Goal: Entertainment & Leisure: Consume media (video, audio)

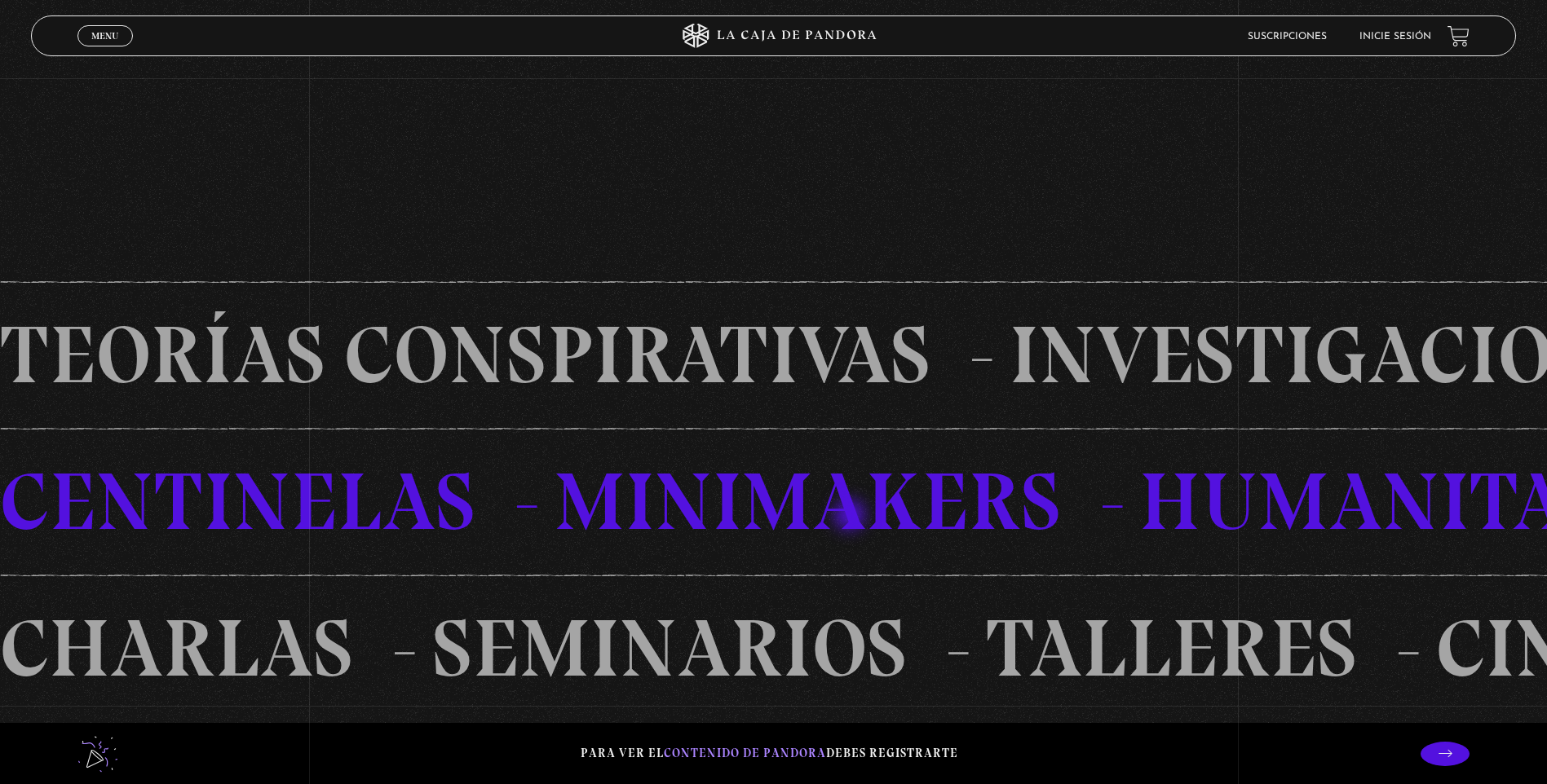
scroll to position [1467, 0]
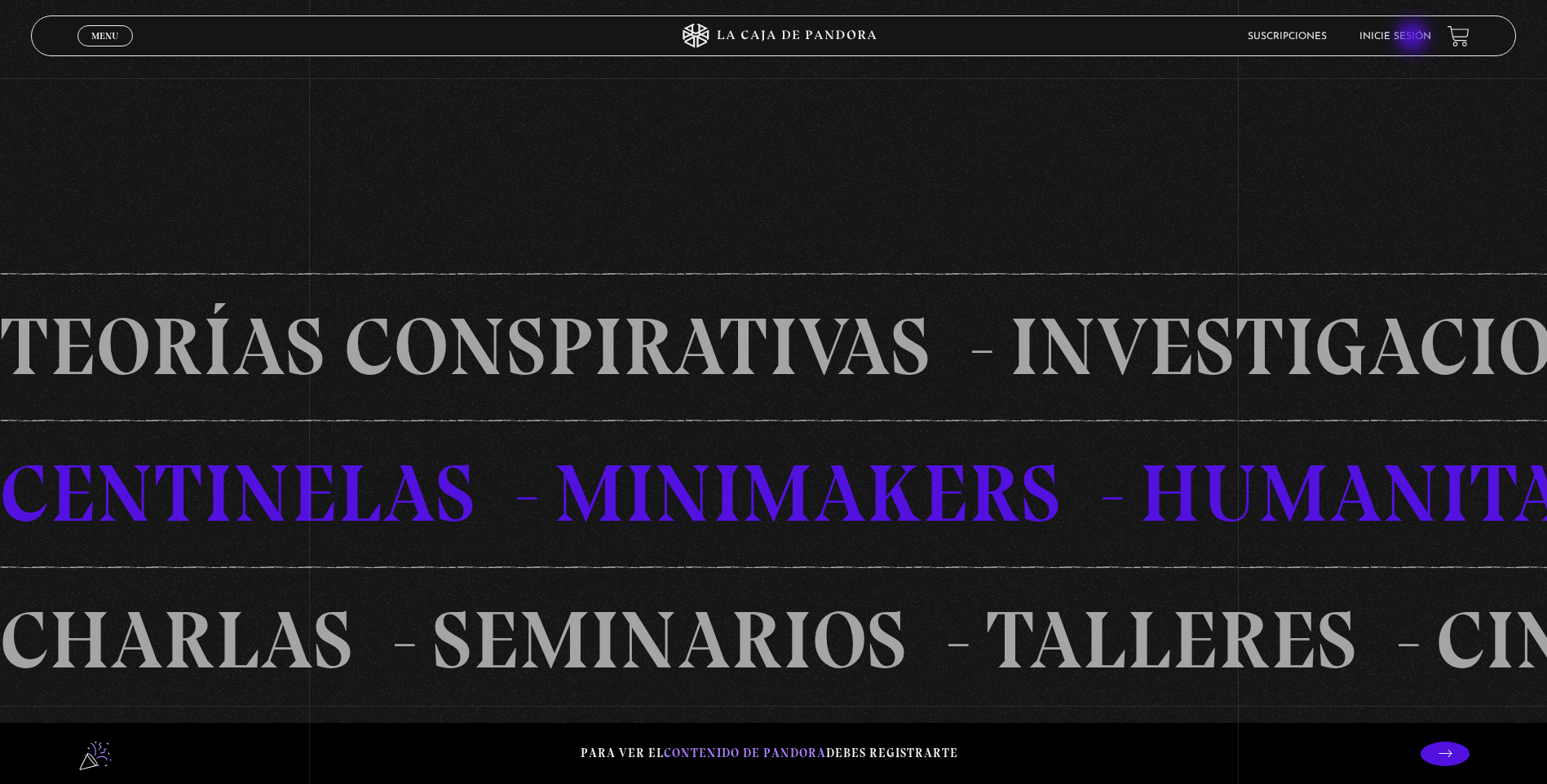
click at [1414, 38] on link "Inicie sesión" at bounding box center [1395, 36] width 72 height 10
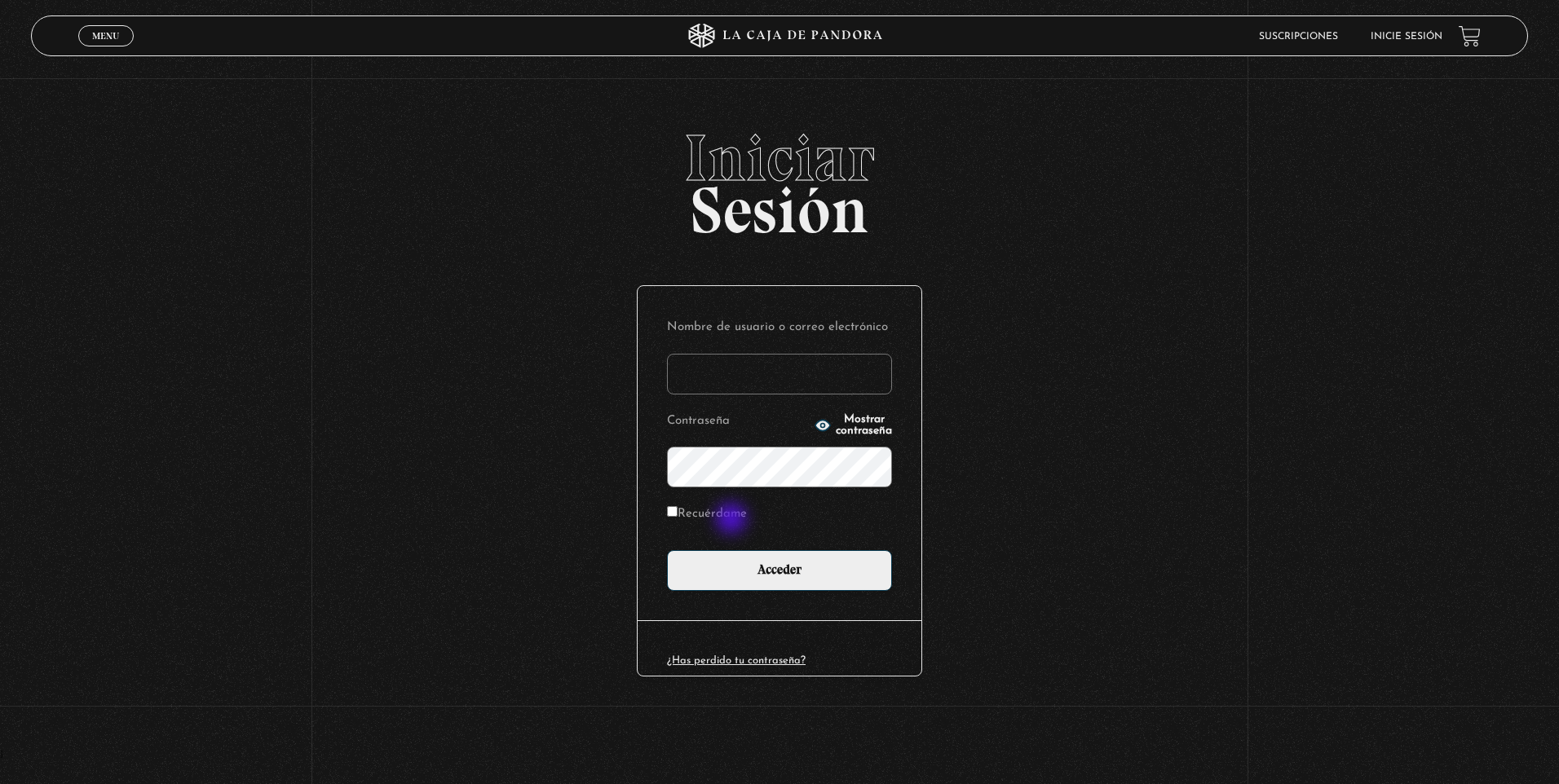
type input "nataliaj"
click at [733, 520] on label "Recuérdame" at bounding box center [707, 515] width 80 height 25
click at [678, 516] on input "Recuérdame" at bounding box center [672, 511] width 10 height 10
checkbox input "true"
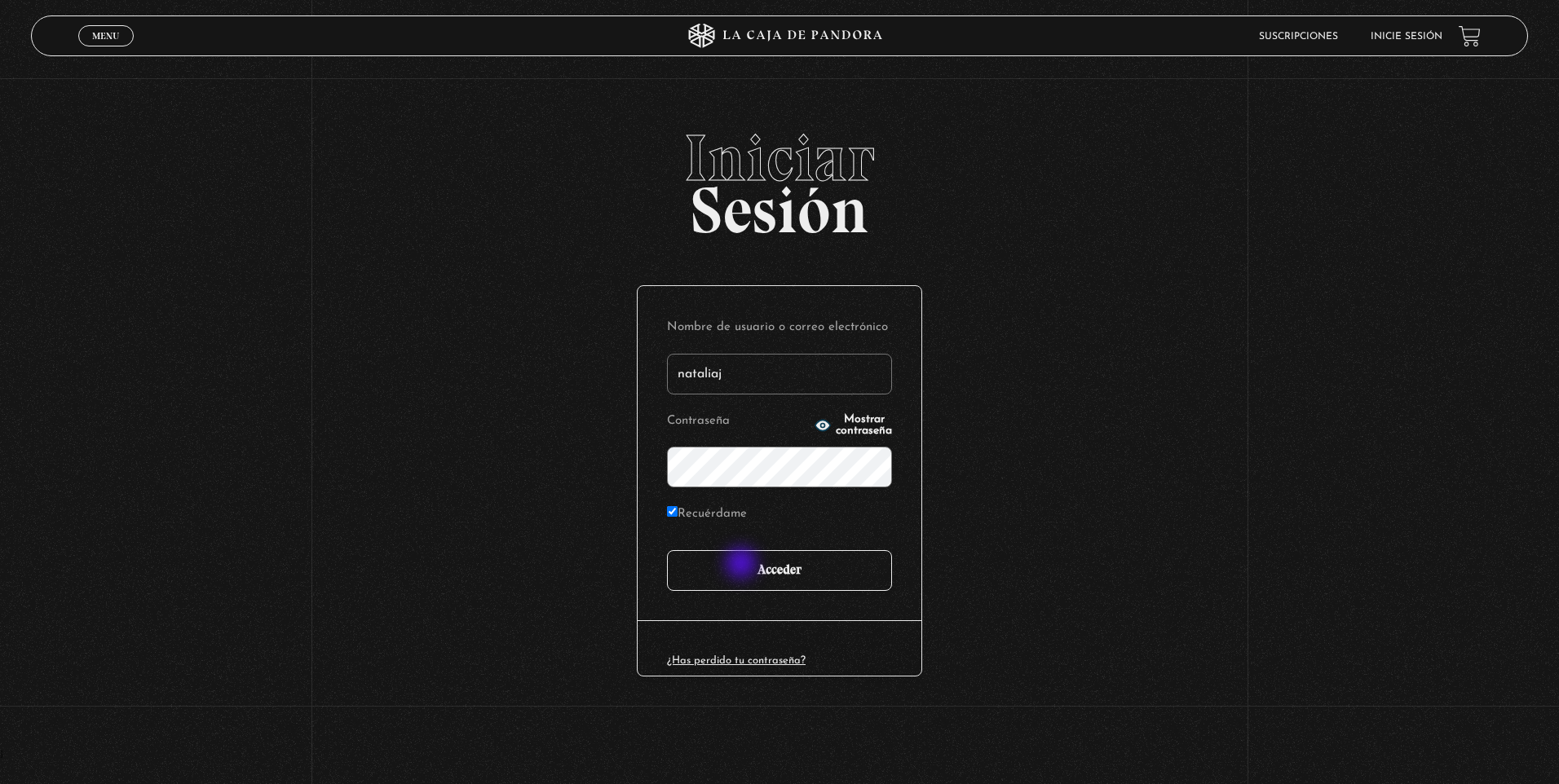
click at [742, 565] on input "Acceder" at bounding box center [779, 570] width 225 height 41
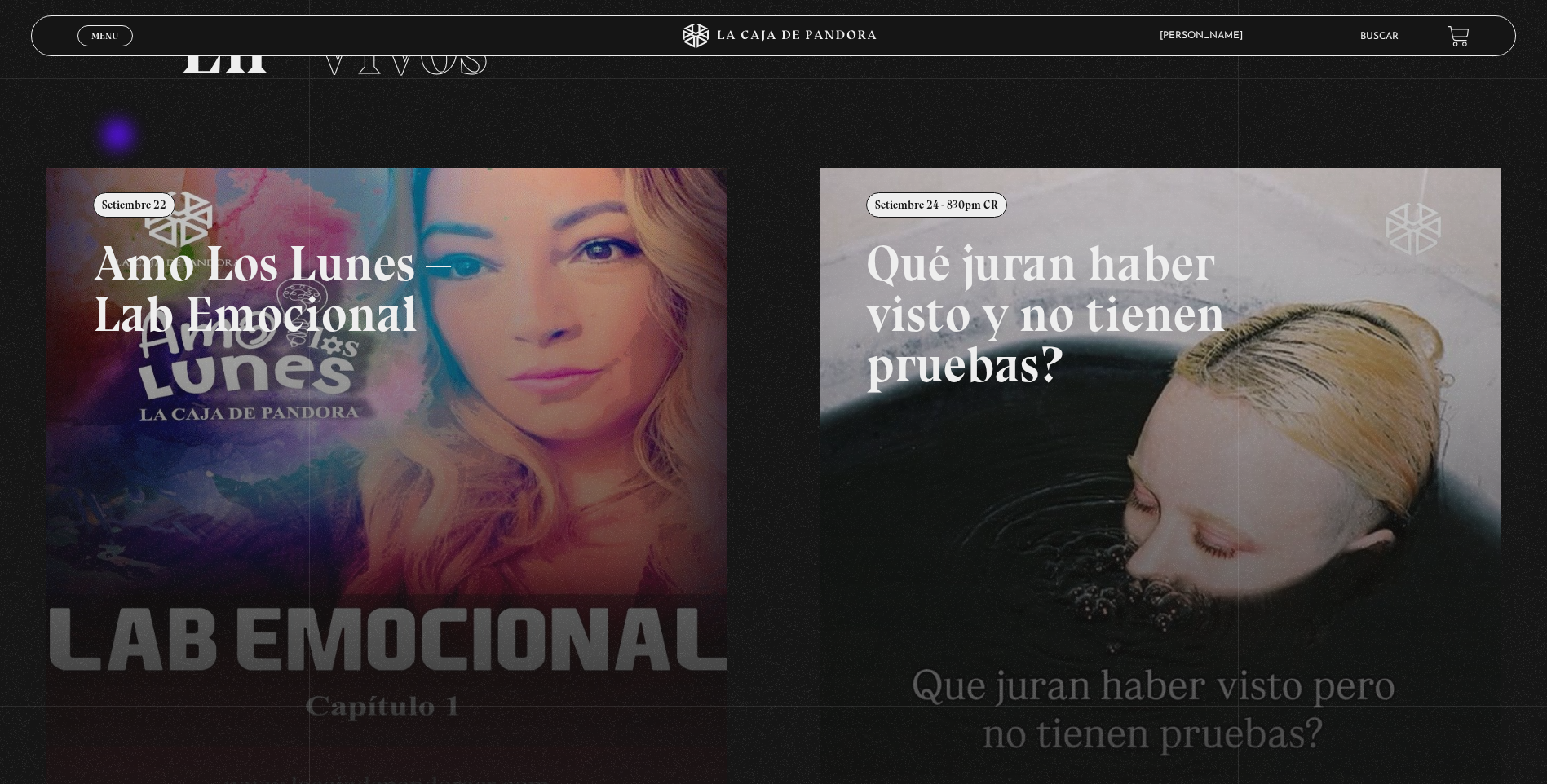
scroll to position [106, 0]
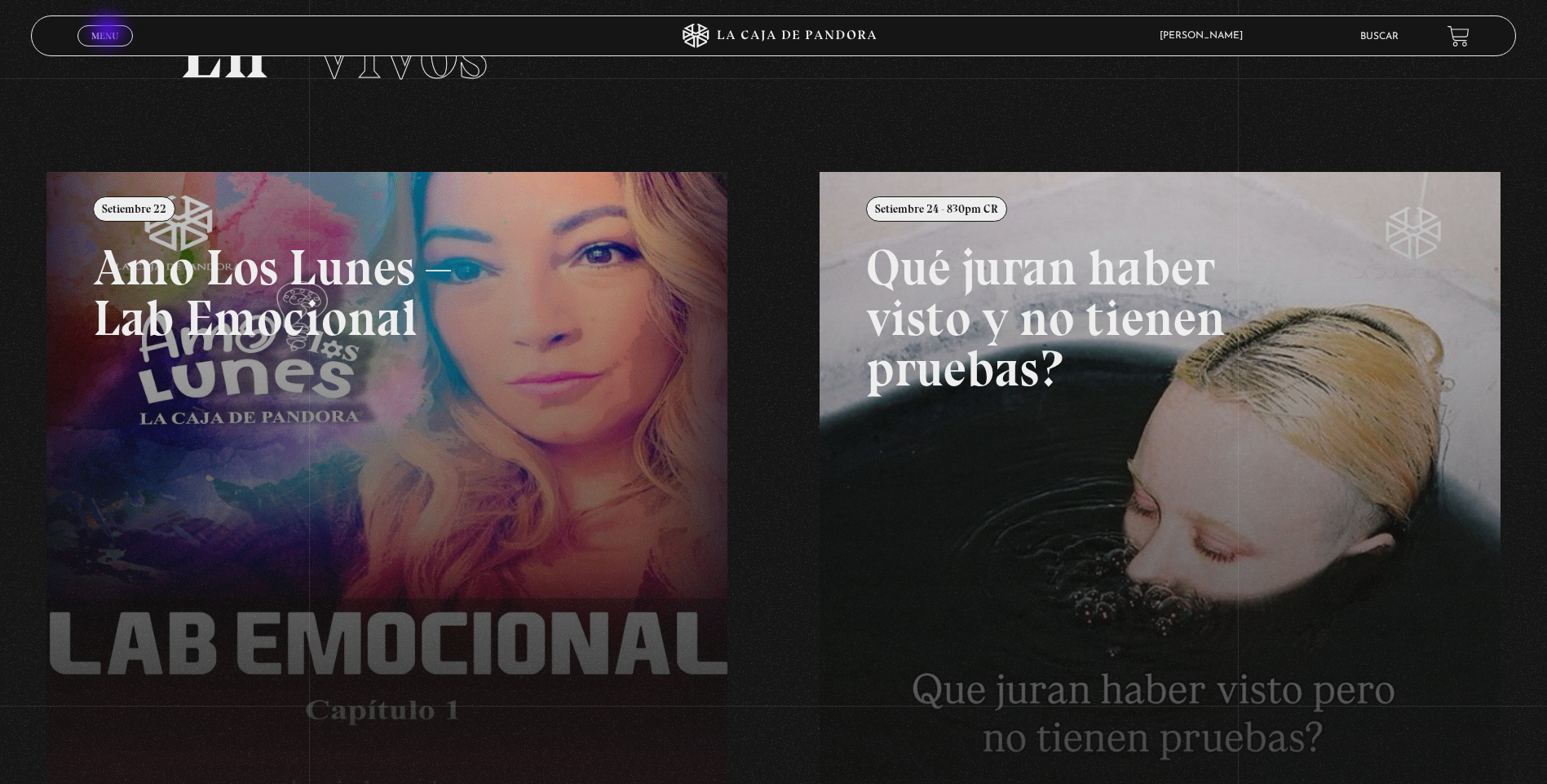
click at [109, 31] on span "Menu" at bounding box center [105, 36] width 27 height 10
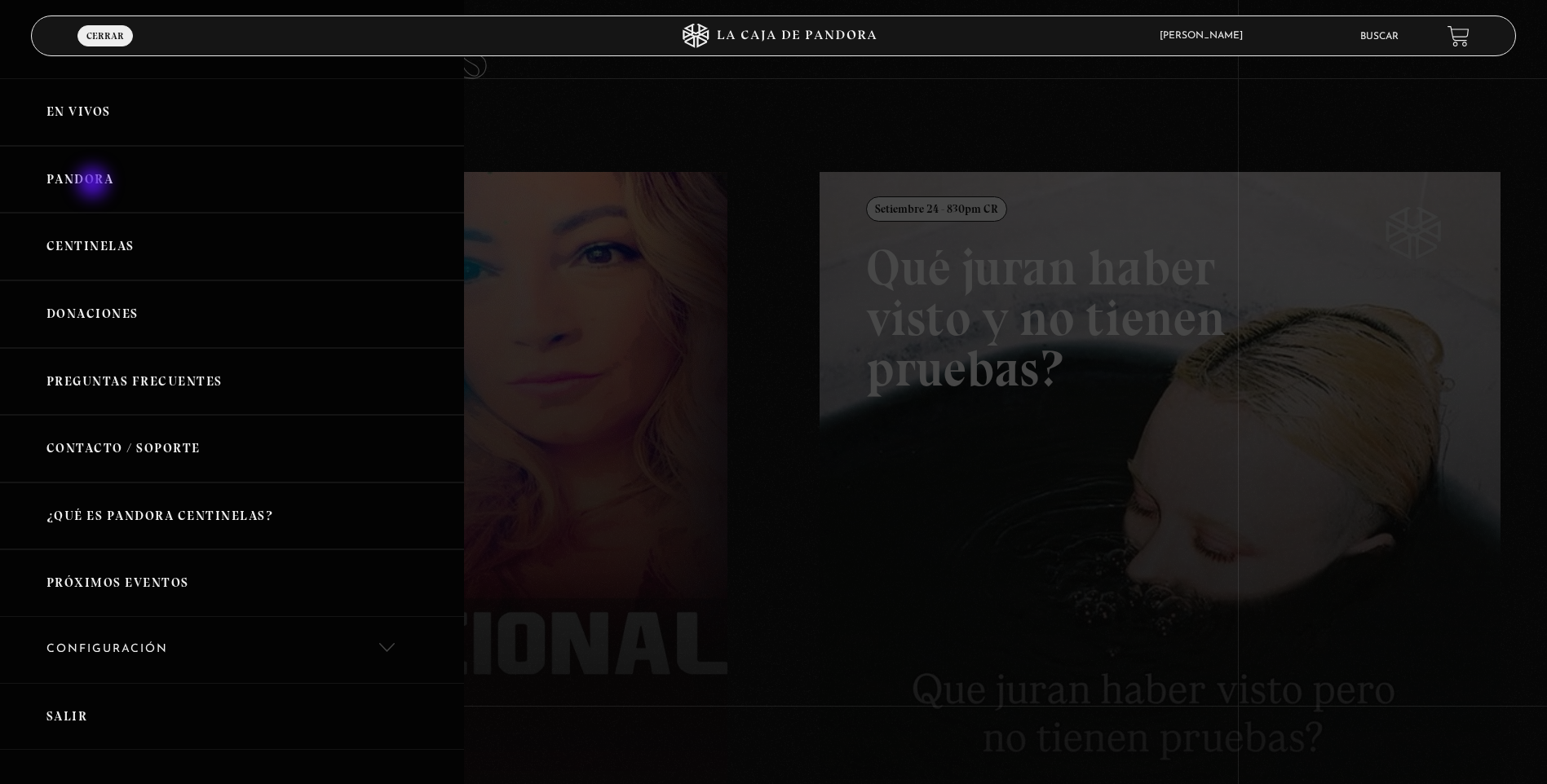
click at [94, 184] on link "Pandora" at bounding box center [232, 180] width 464 height 68
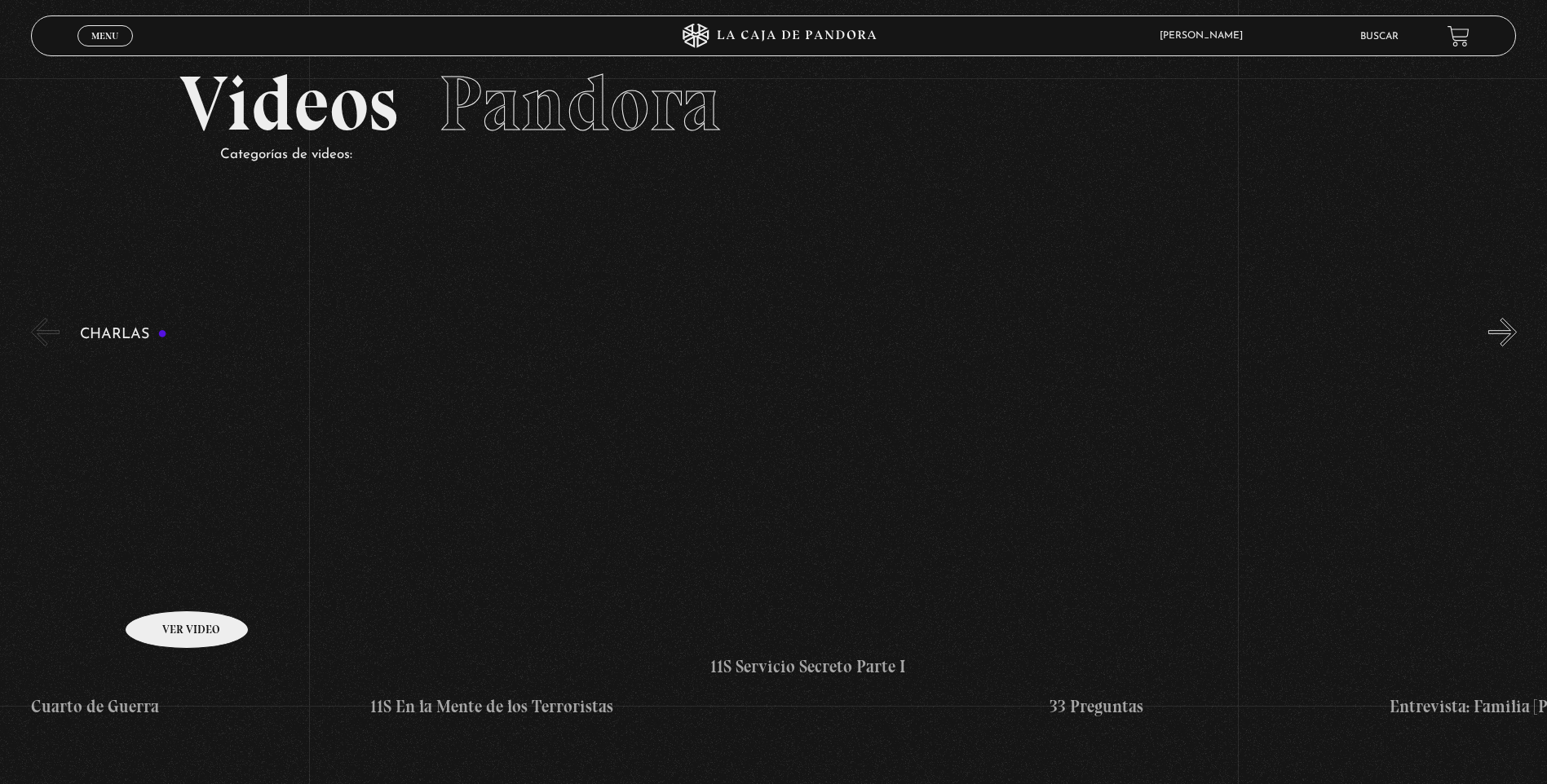
scroll to position [81, 0]
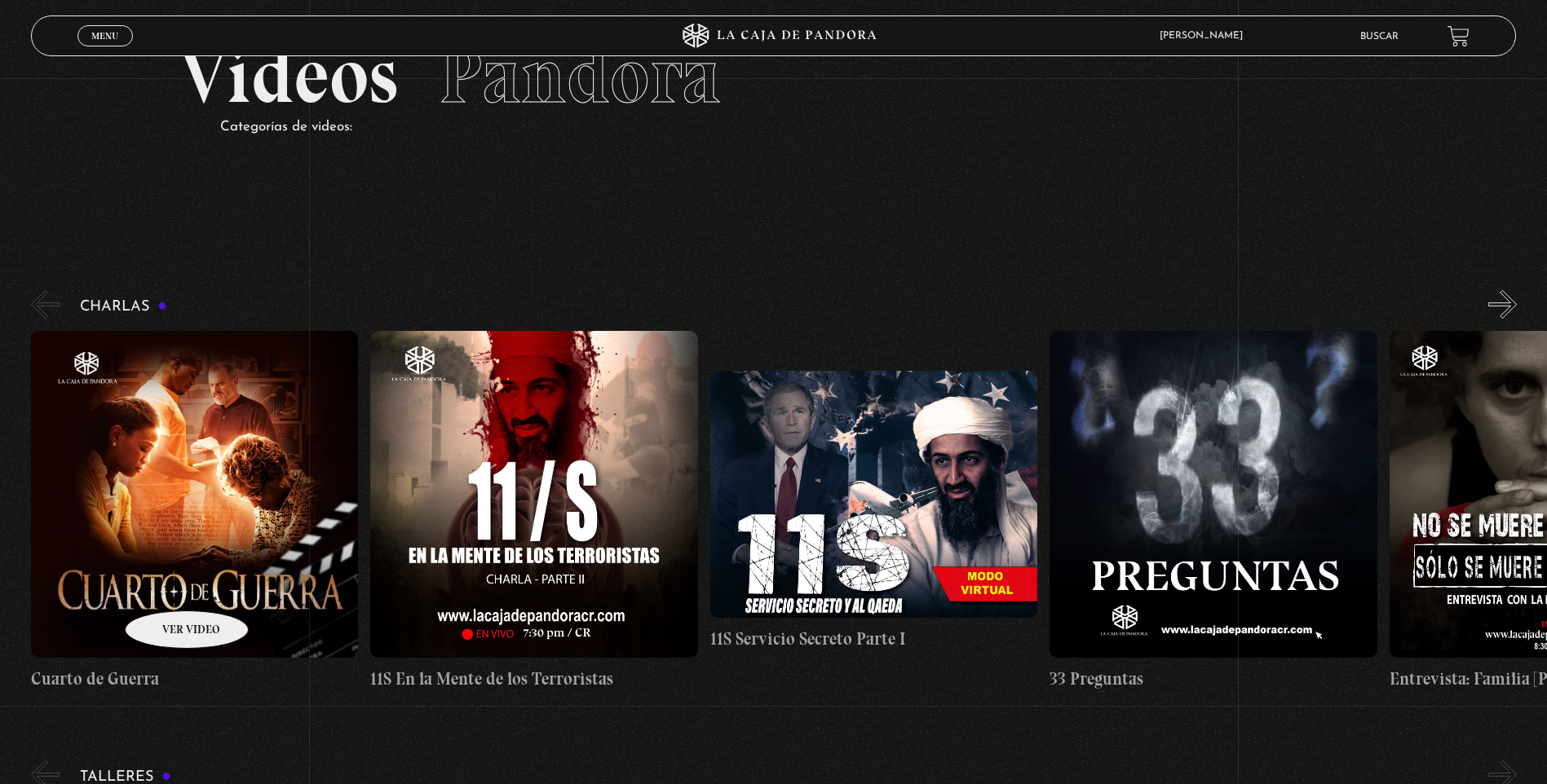
click at [166, 586] on figure at bounding box center [195, 494] width 327 height 327
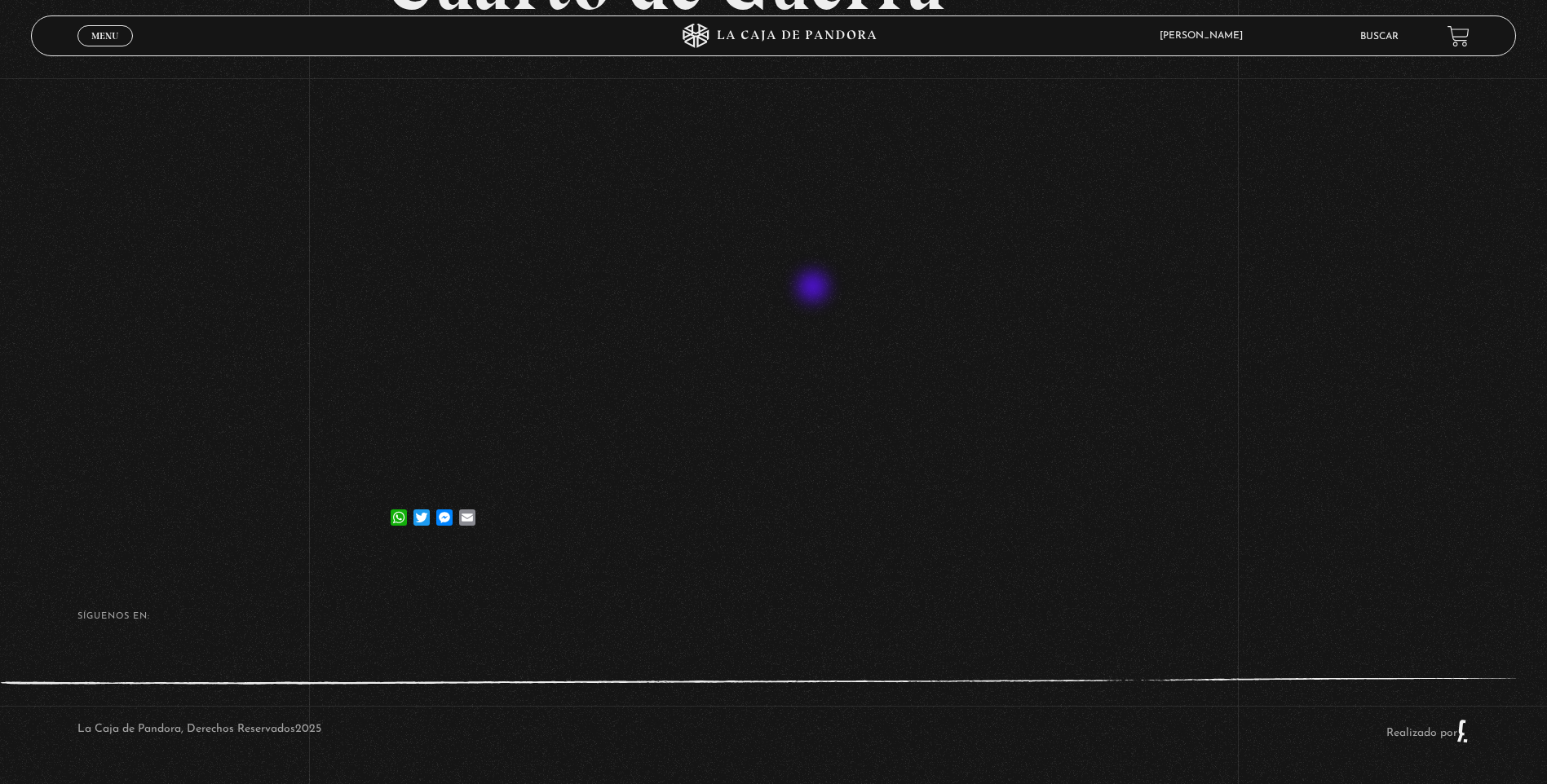
scroll to position [81, 0]
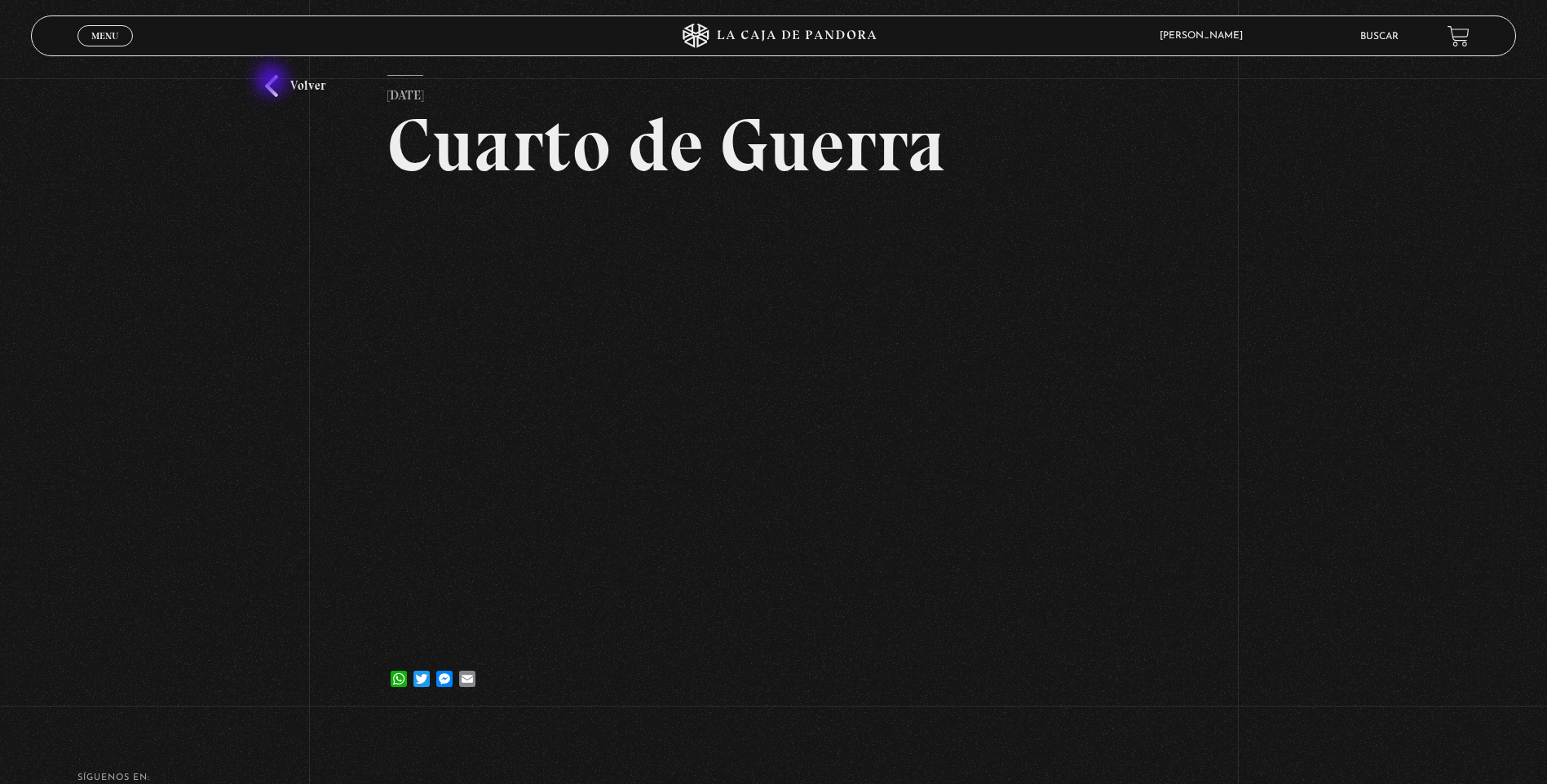
click at [270, 81] on link "Volver" at bounding box center [295, 85] width 60 height 22
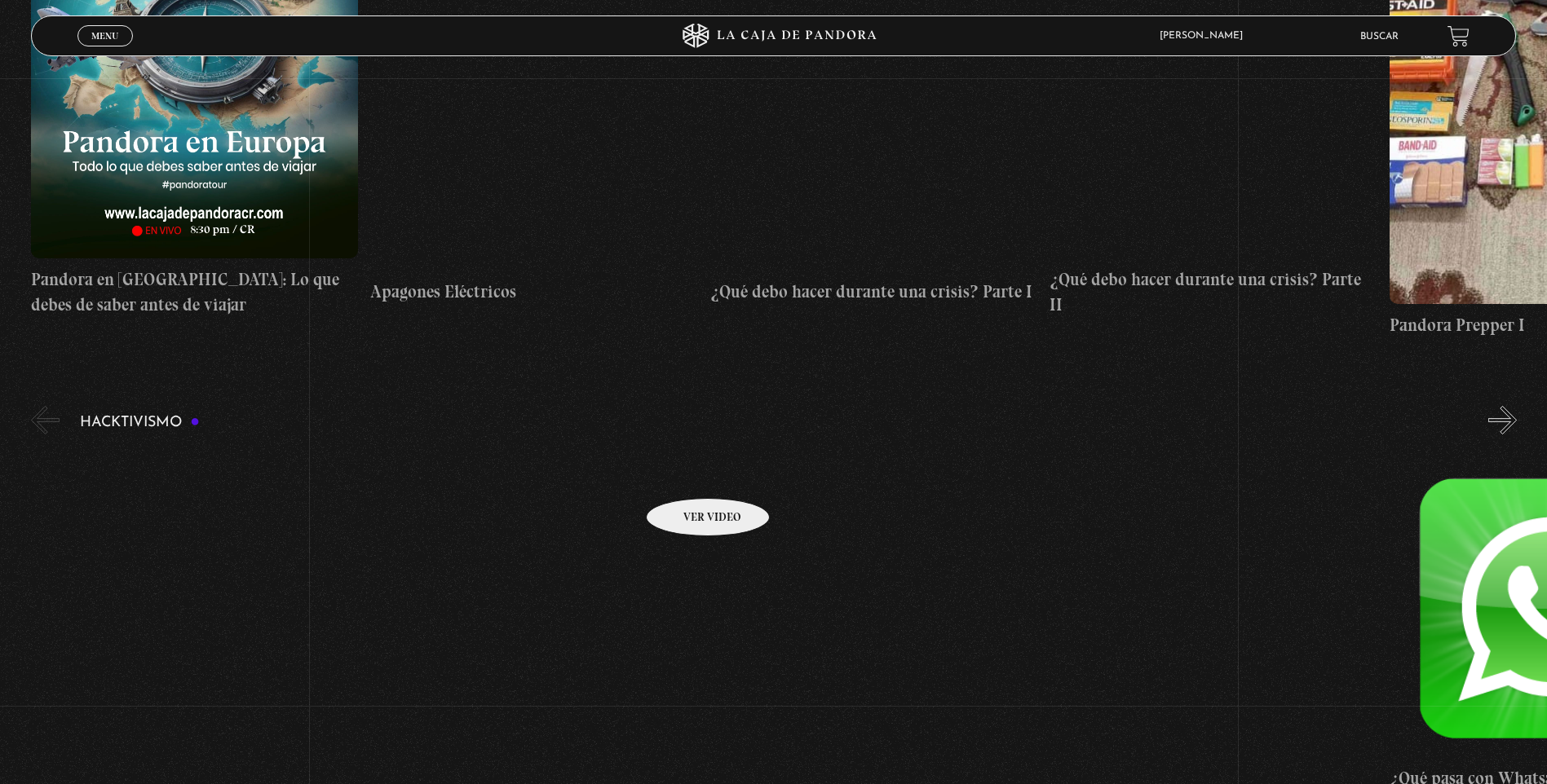
scroll to position [5623, 0]
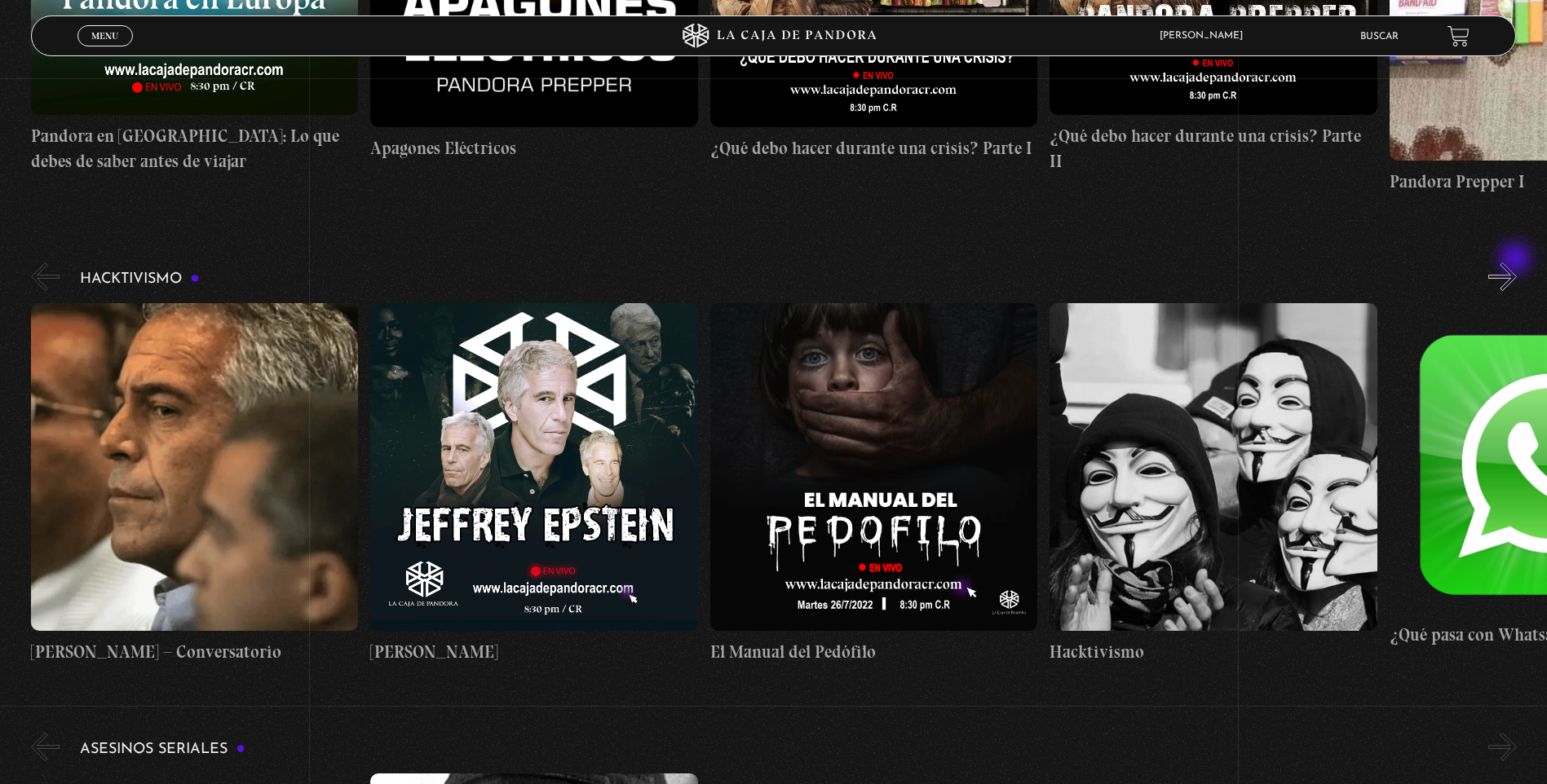
click at [1516, 267] on button "»" at bounding box center [1502, 276] width 29 height 29
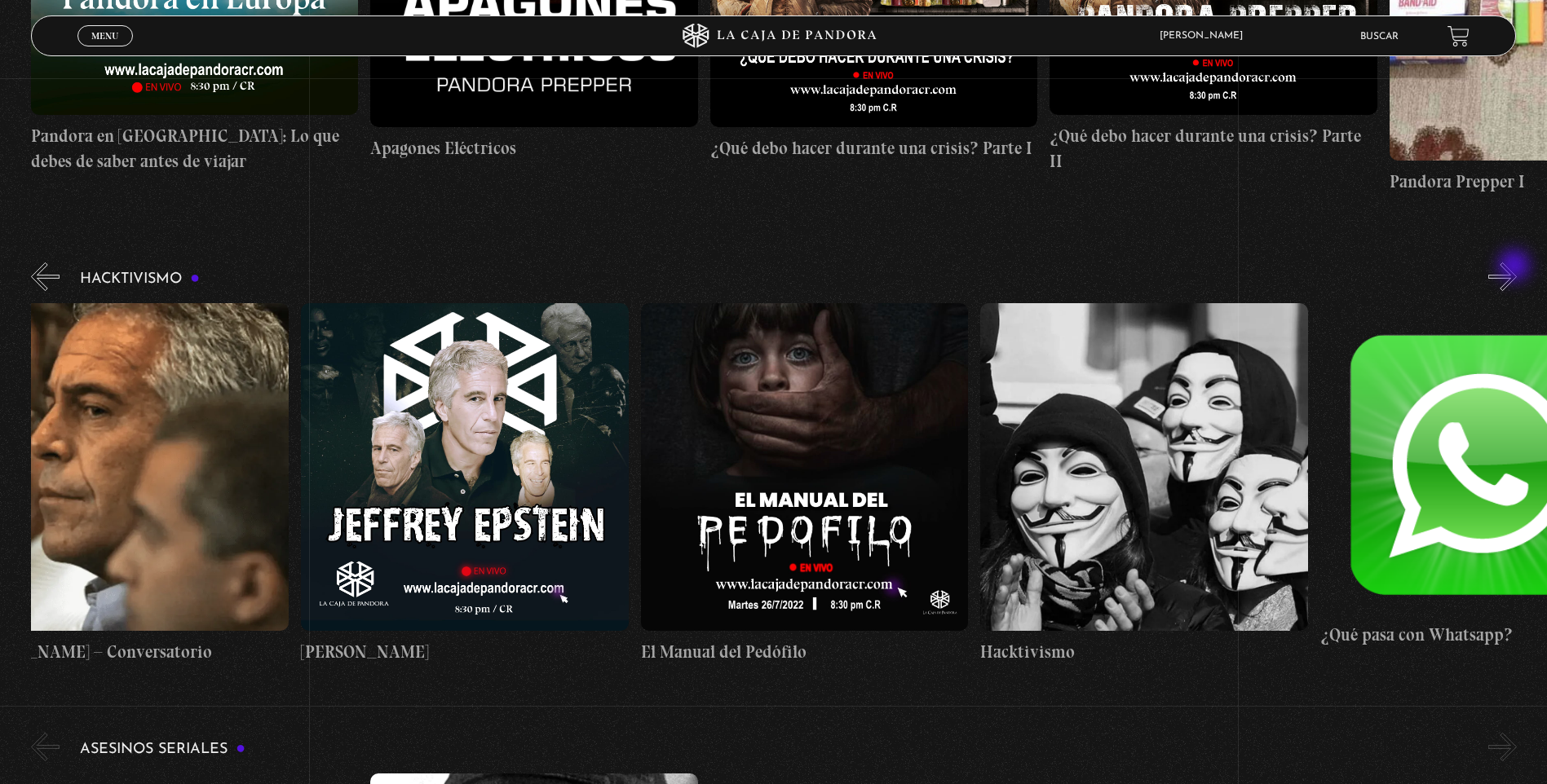
scroll to position [0, 169]
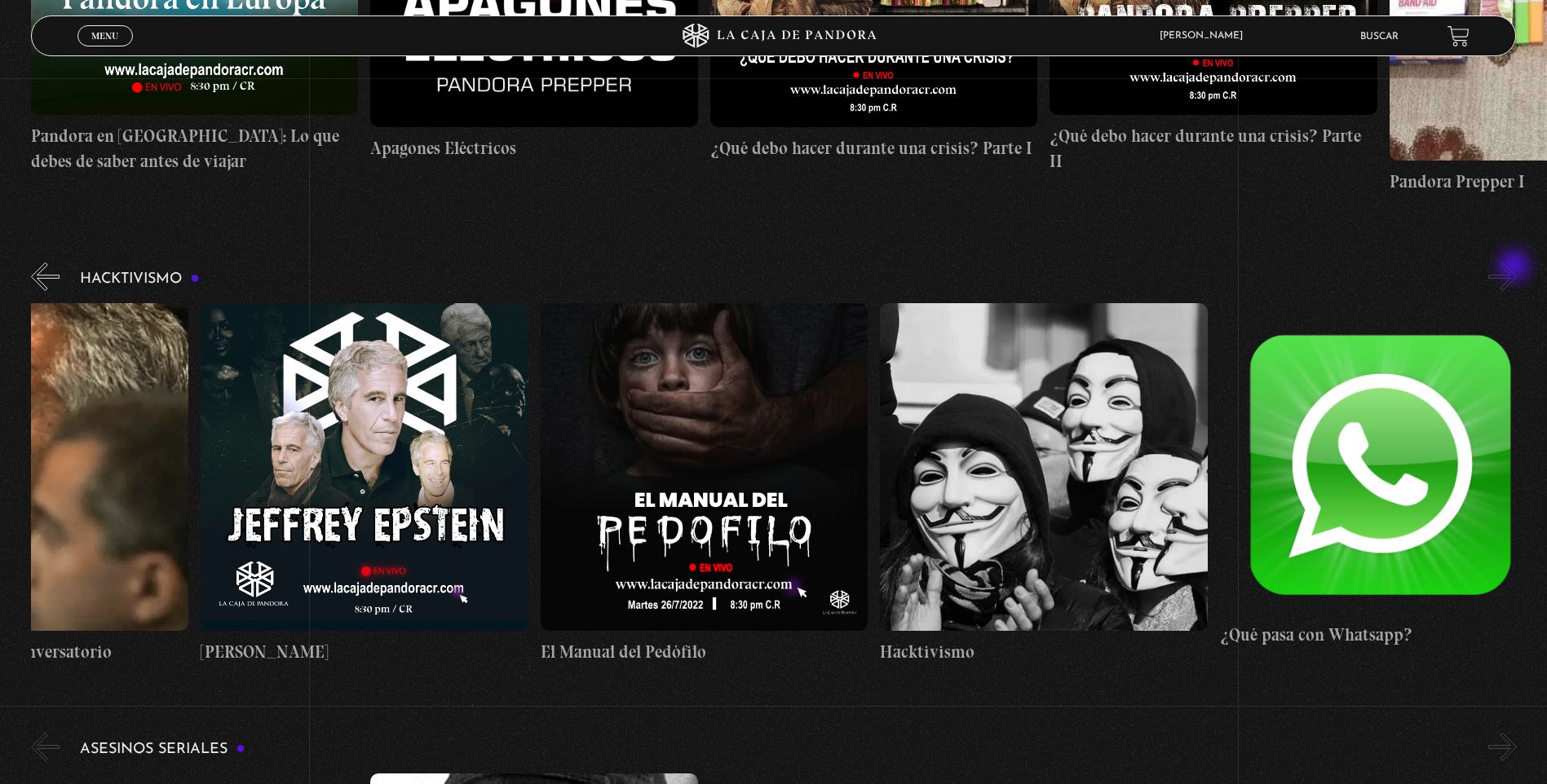
click at [1516, 267] on button "»" at bounding box center [1502, 276] width 29 height 29
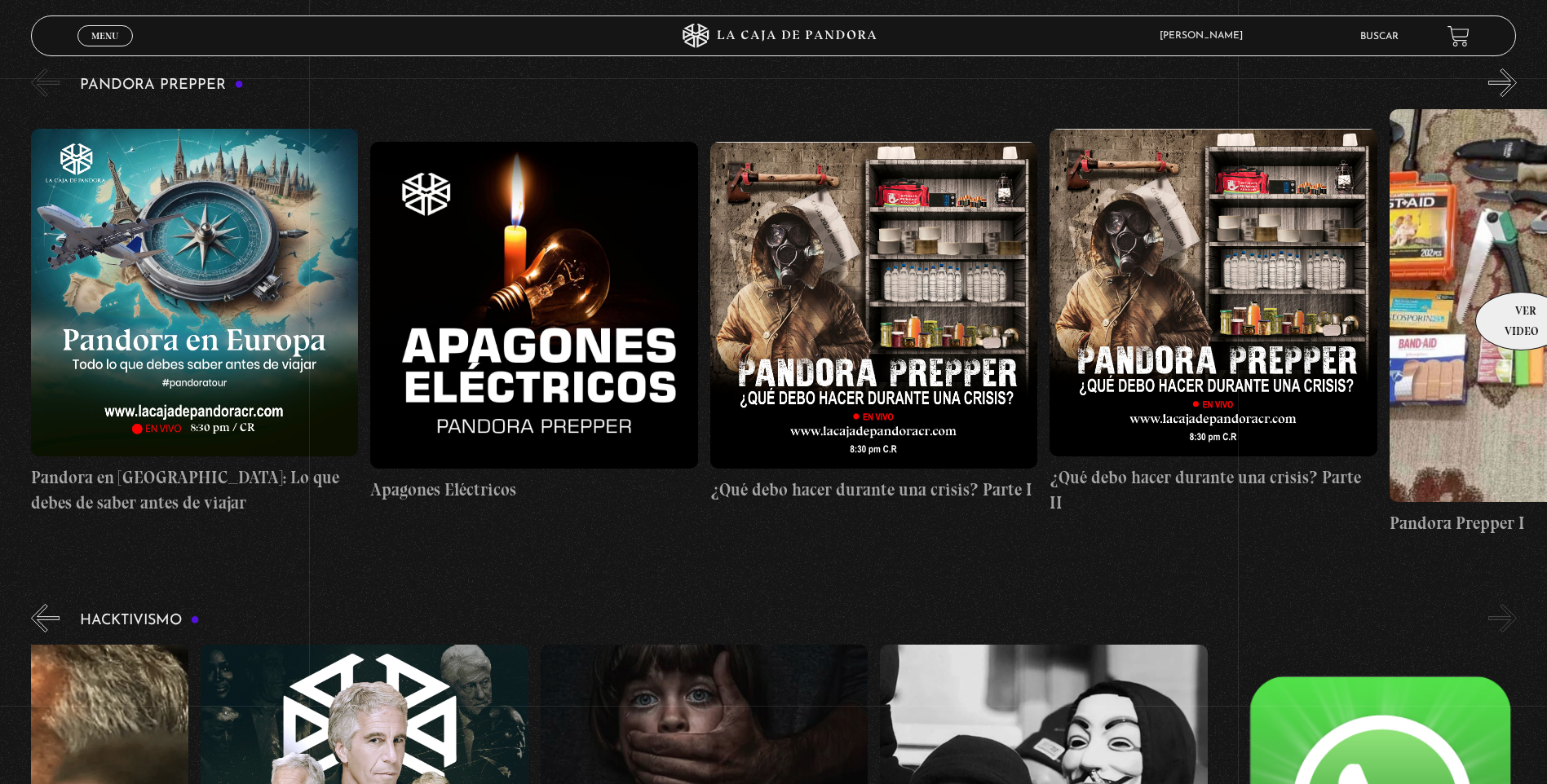
scroll to position [5134, 0]
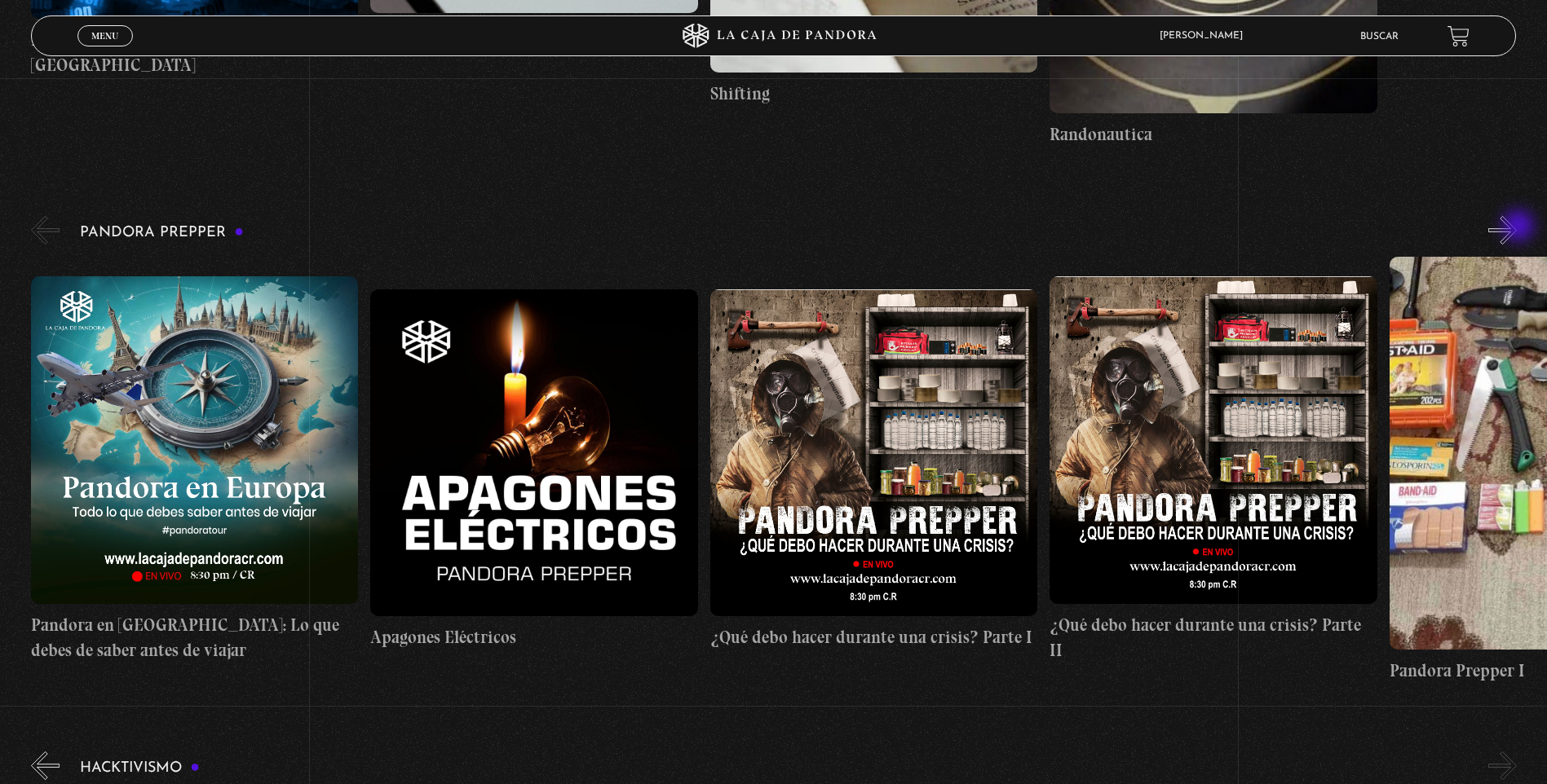
click at [1516, 228] on button "»" at bounding box center [1502, 230] width 29 height 29
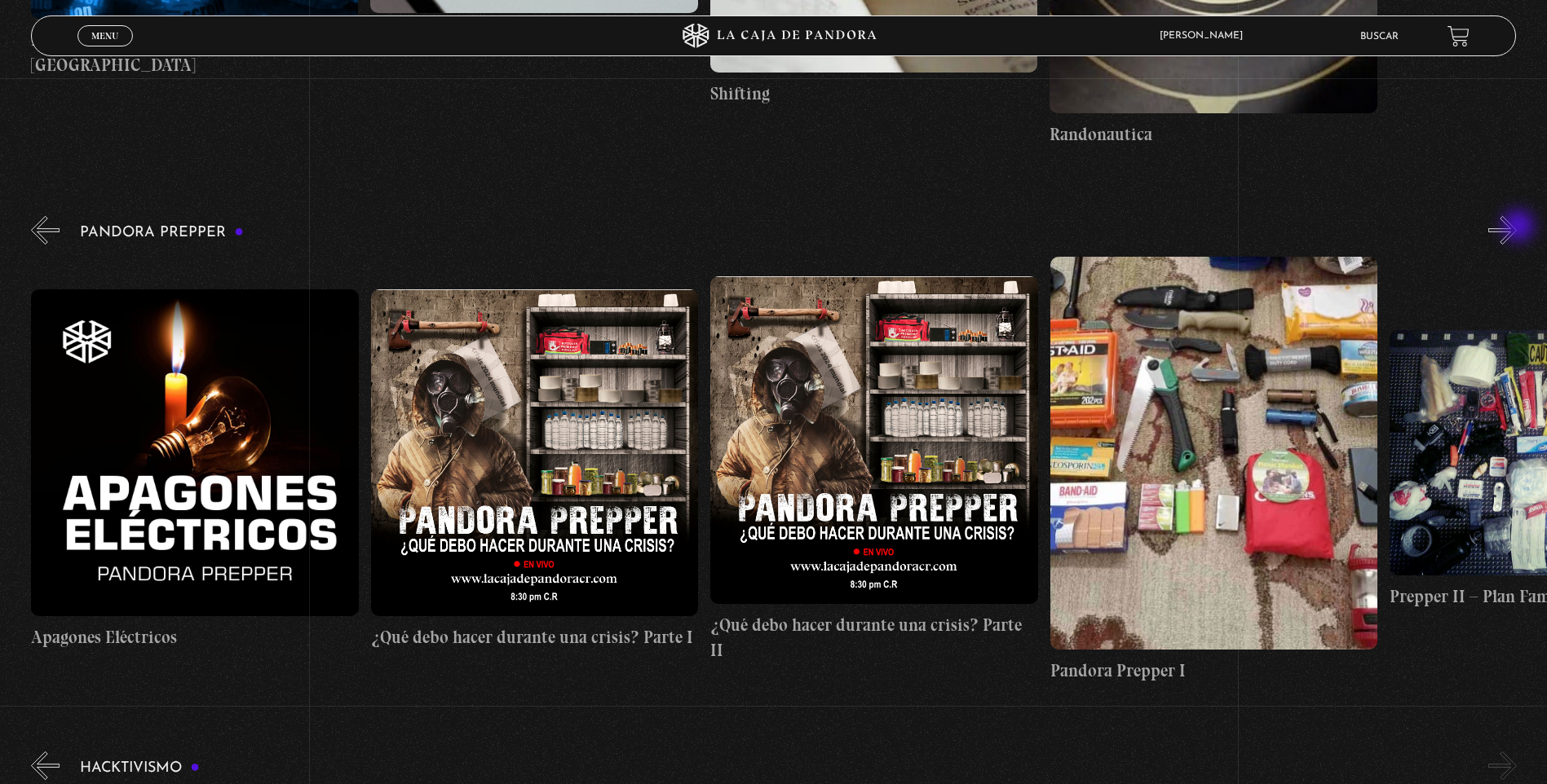
click at [1516, 228] on button "»" at bounding box center [1502, 230] width 29 height 29
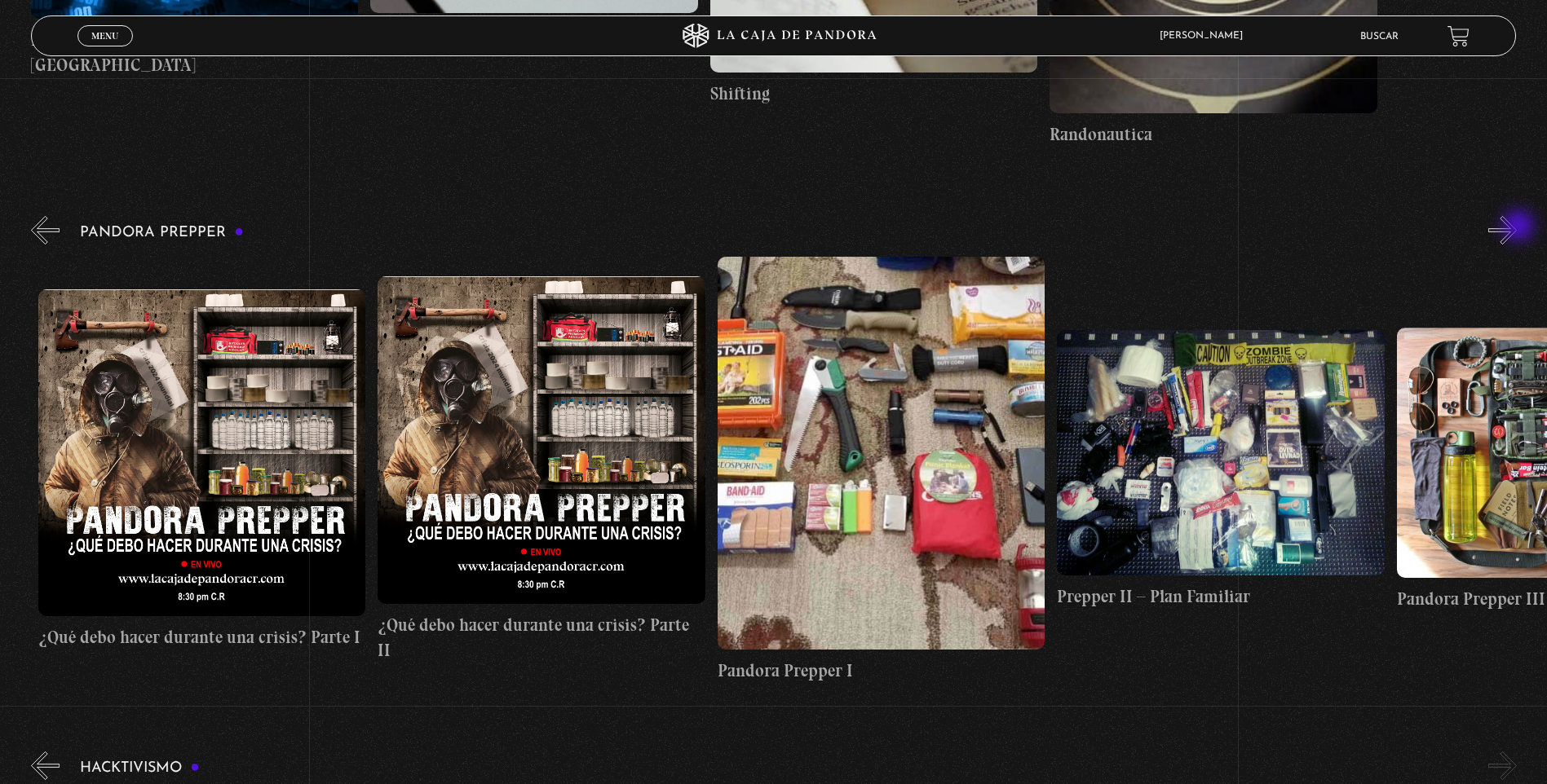
click at [1516, 228] on button "»" at bounding box center [1502, 230] width 29 height 29
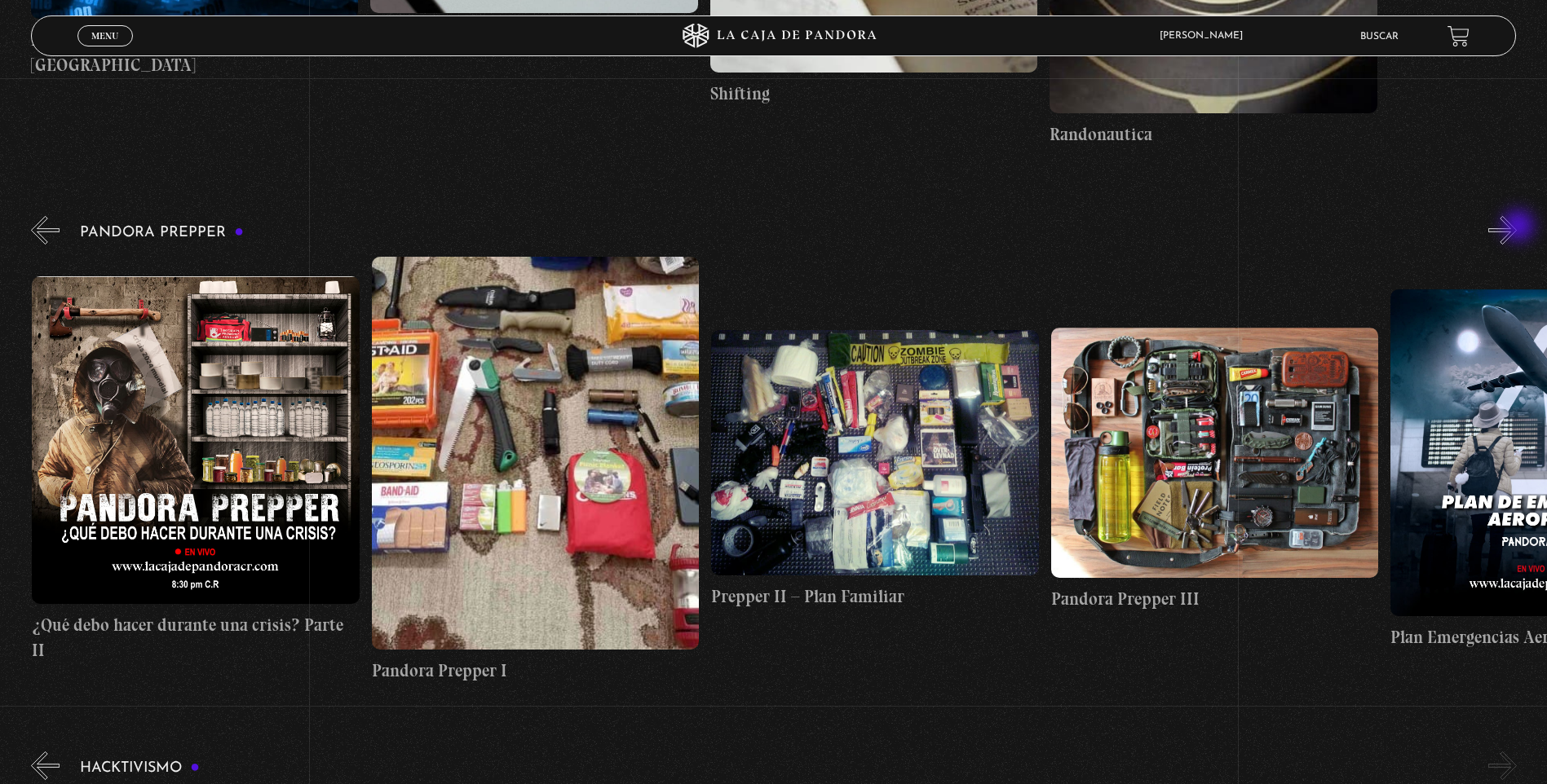
click at [1516, 228] on button "»" at bounding box center [1502, 230] width 29 height 29
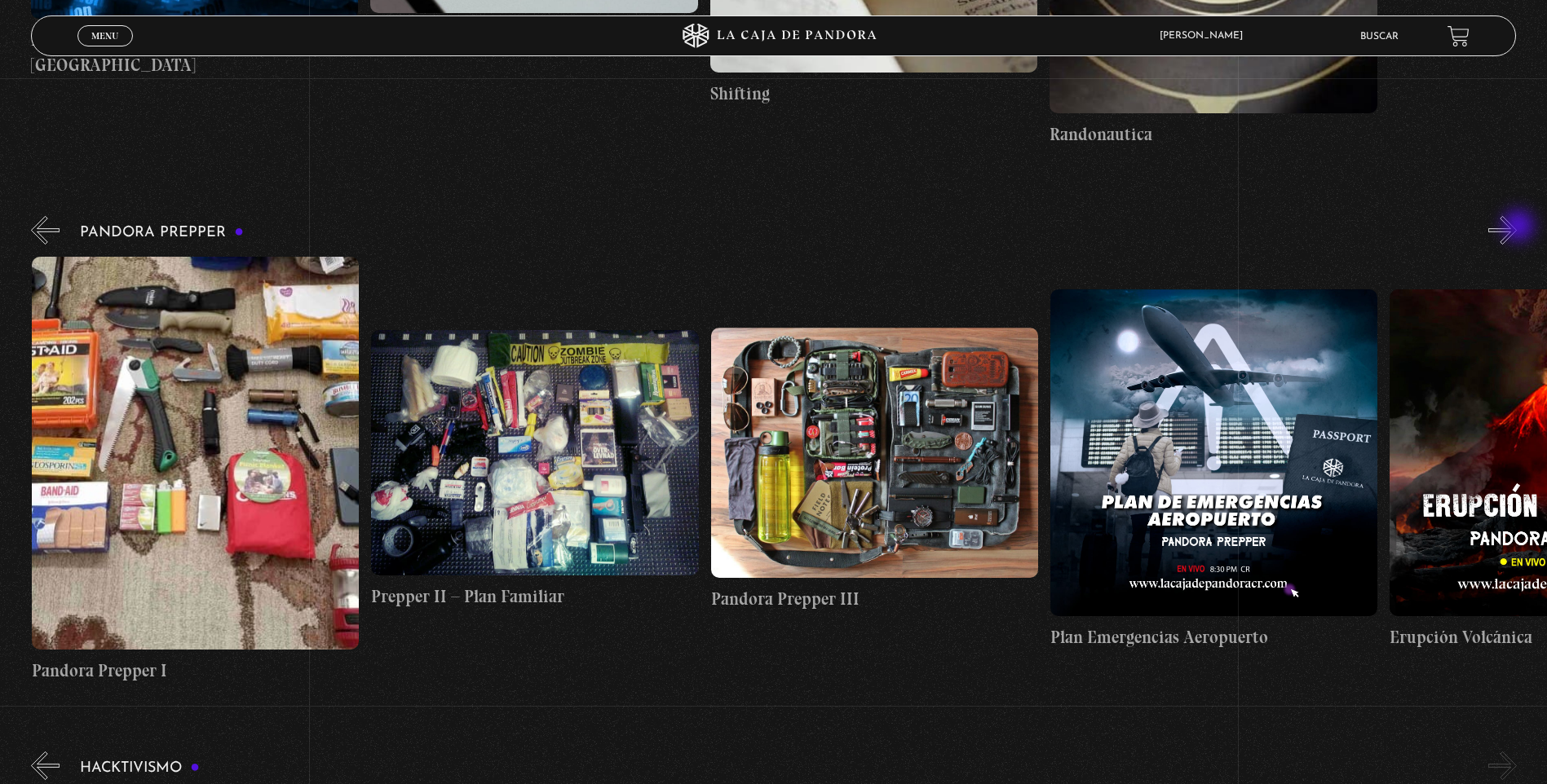
click at [1516, 228] on button "»" at bounding box center [1502, 230] width 29 height 29
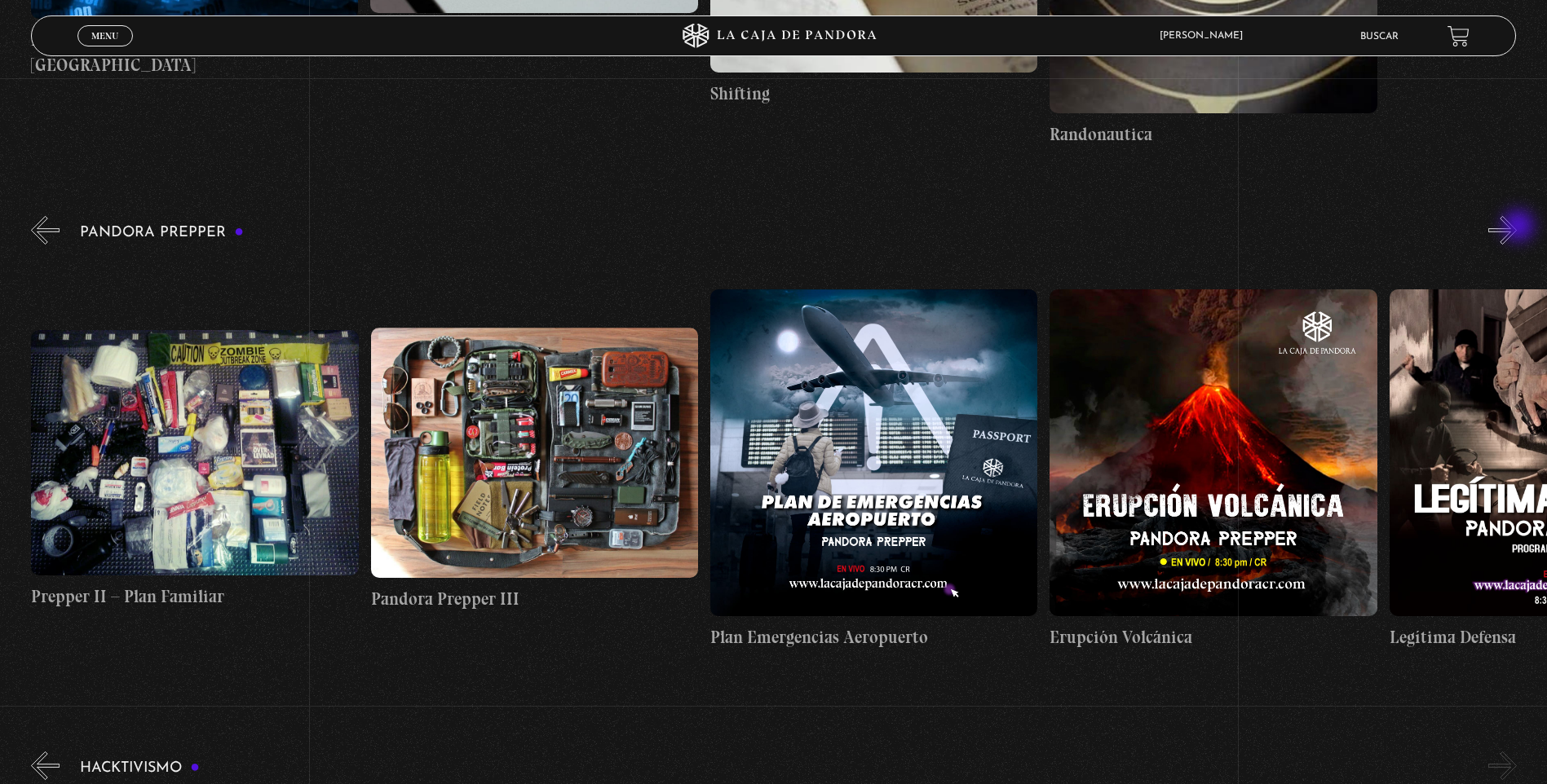
click at [1516, 228] on button "»" at bounding box center [1502, 230] width 29 height 29
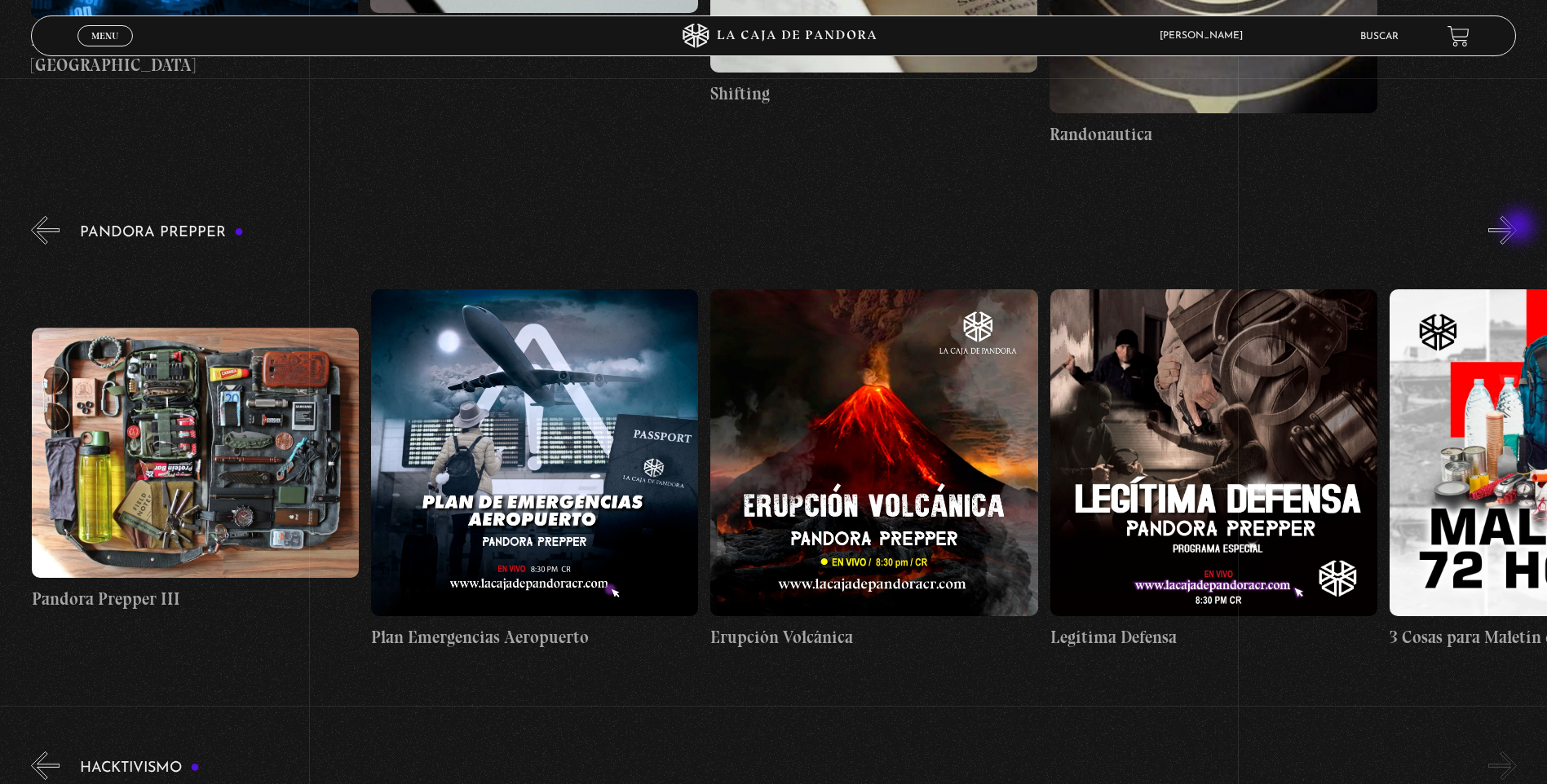
click at [1516, 228] on button "»" at bounding box center [1502, 230] width 29 height 29
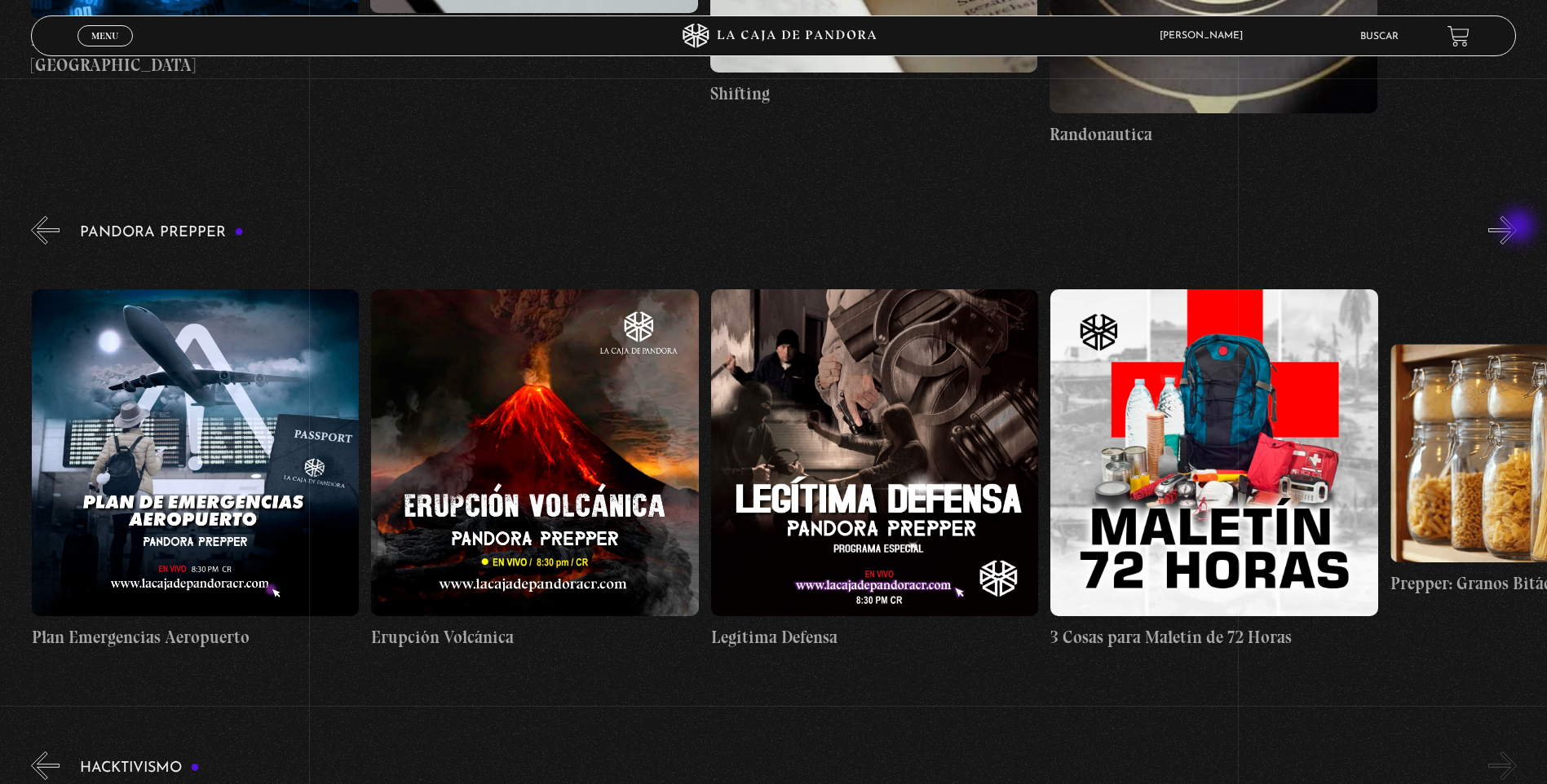
click at [1516, 228] on button "»" at bounding box center [1502, 230] width 29 height 29
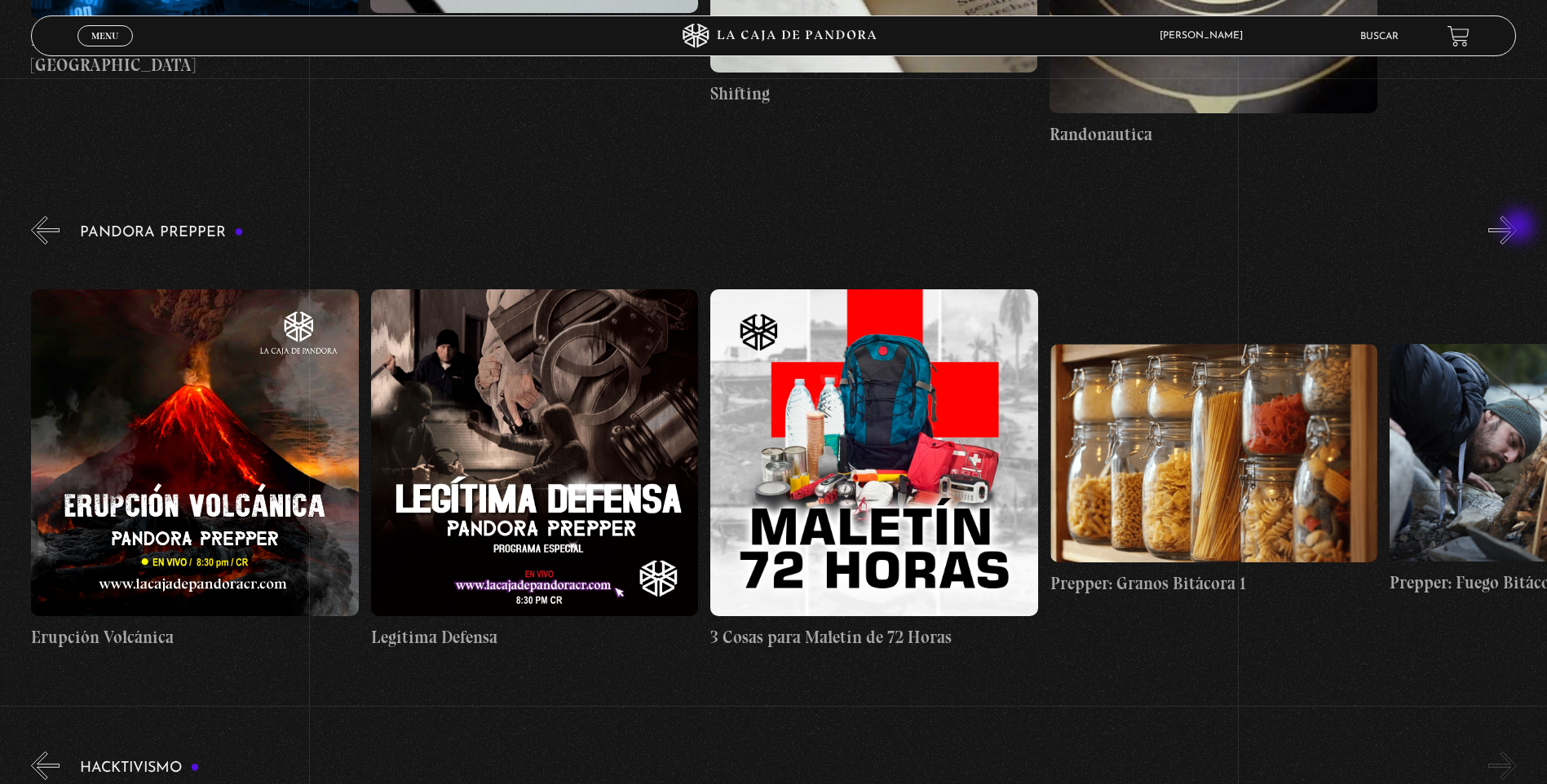
click at [1516, 228] on button "»" at bounding box center [1502, 230] width 29 height 29
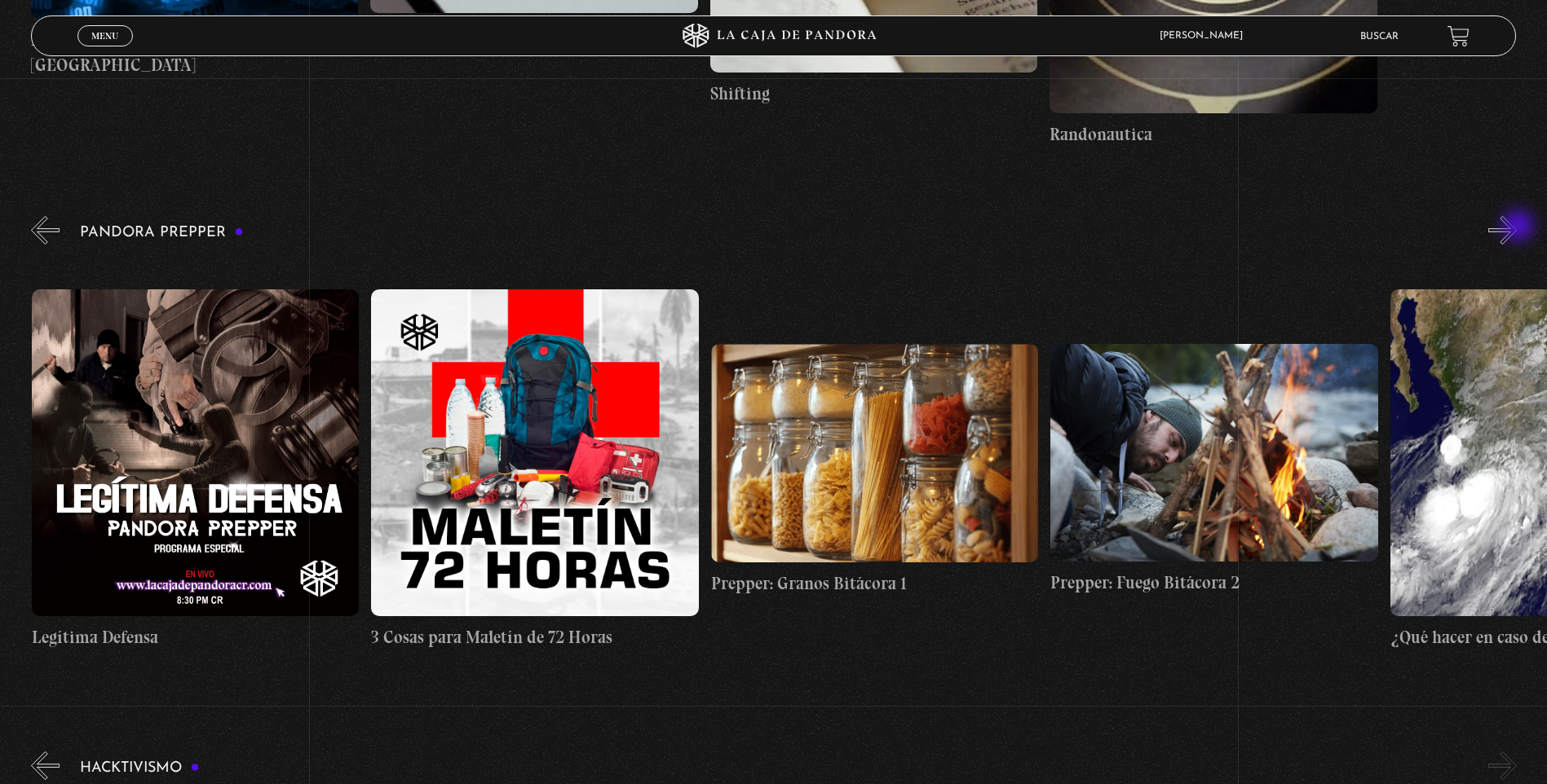
click at [1516, 228] on button "»" at bounding box center [1502, 230] width 29 height 29
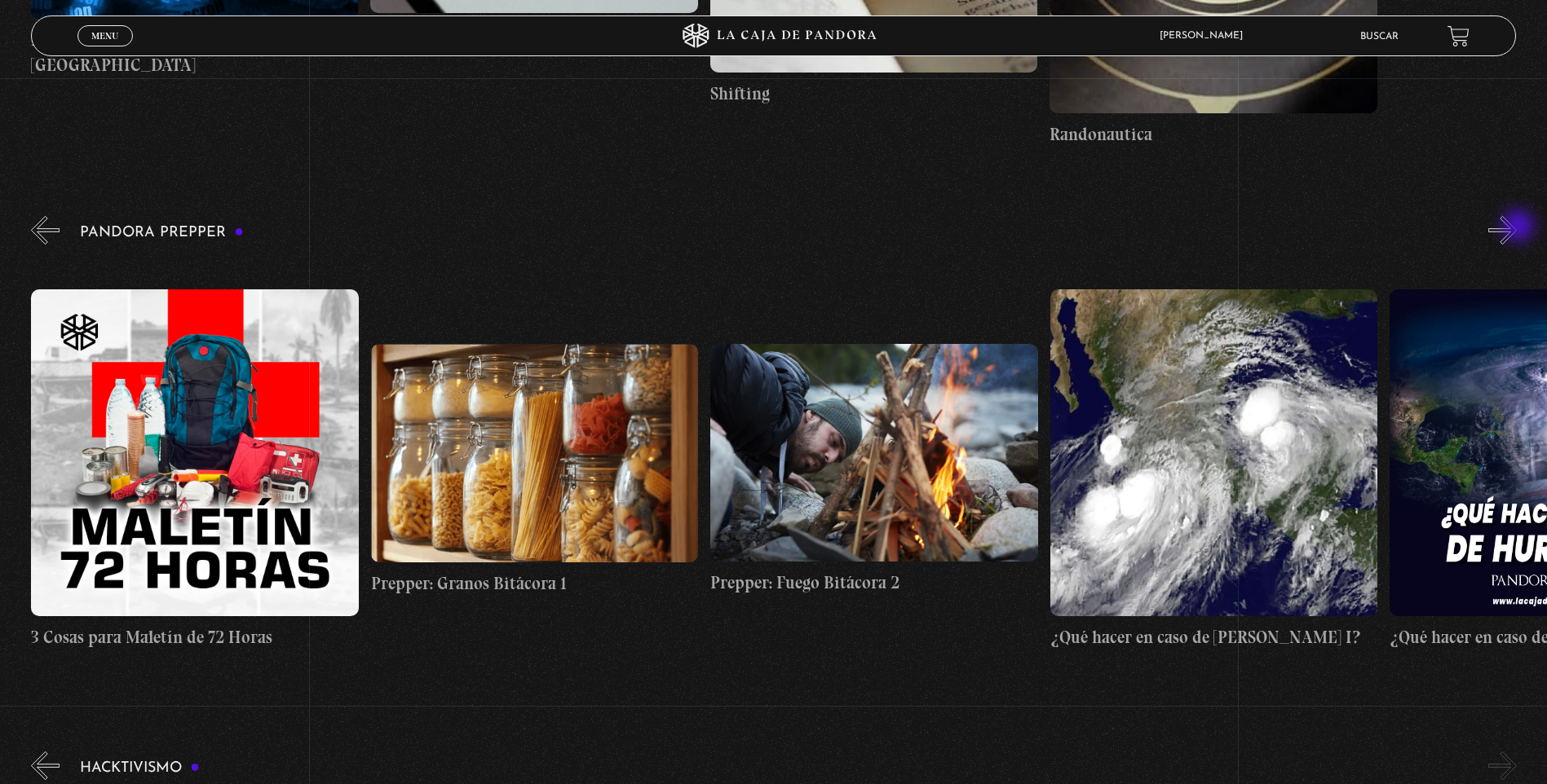
click at [1516, 228] on button "»" at bounding box center [1502, 230] width 29 height 29
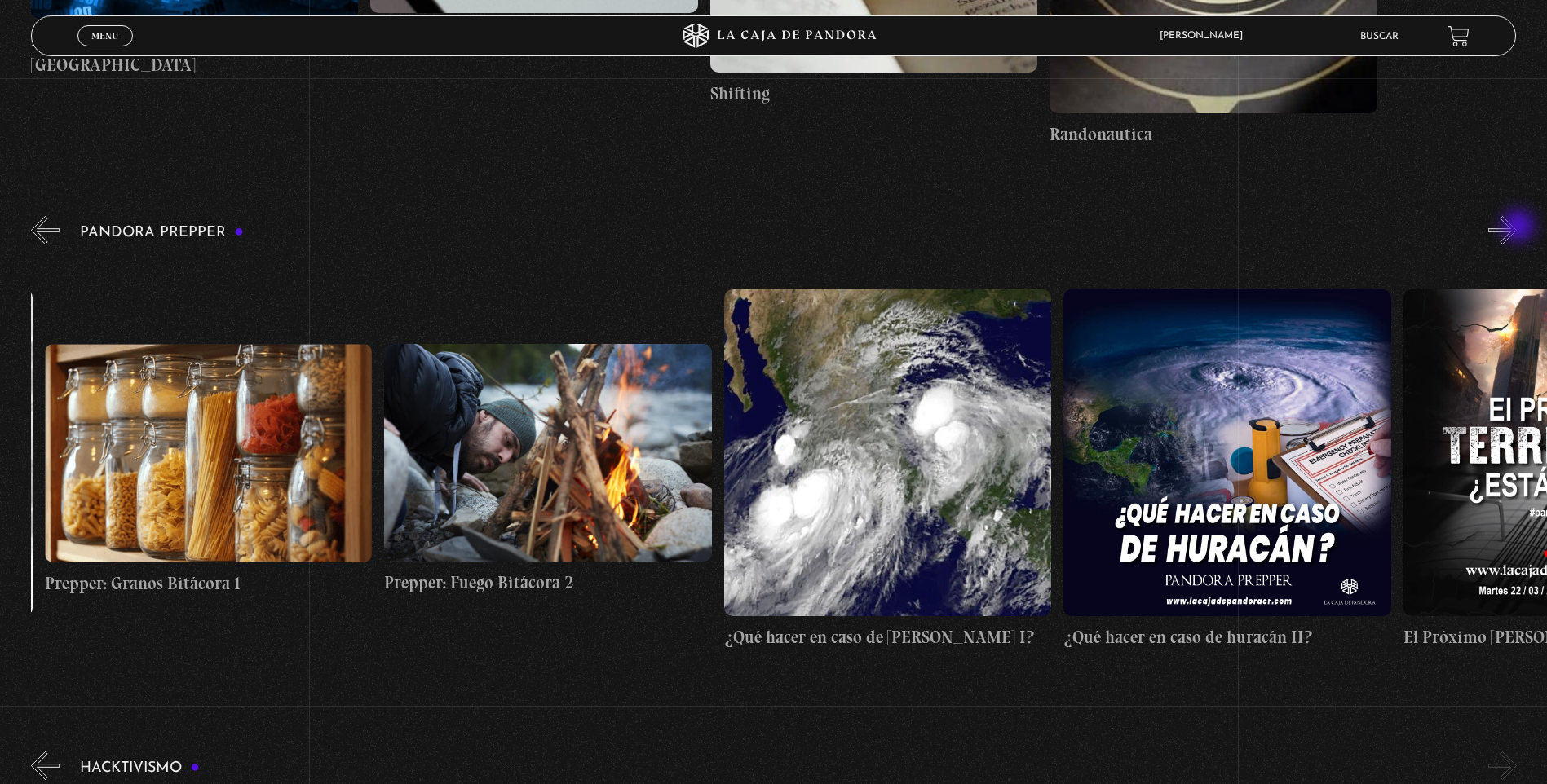
click at [1516, 228] on button "»" at bounding box center [1502, 230] width 29 height 29
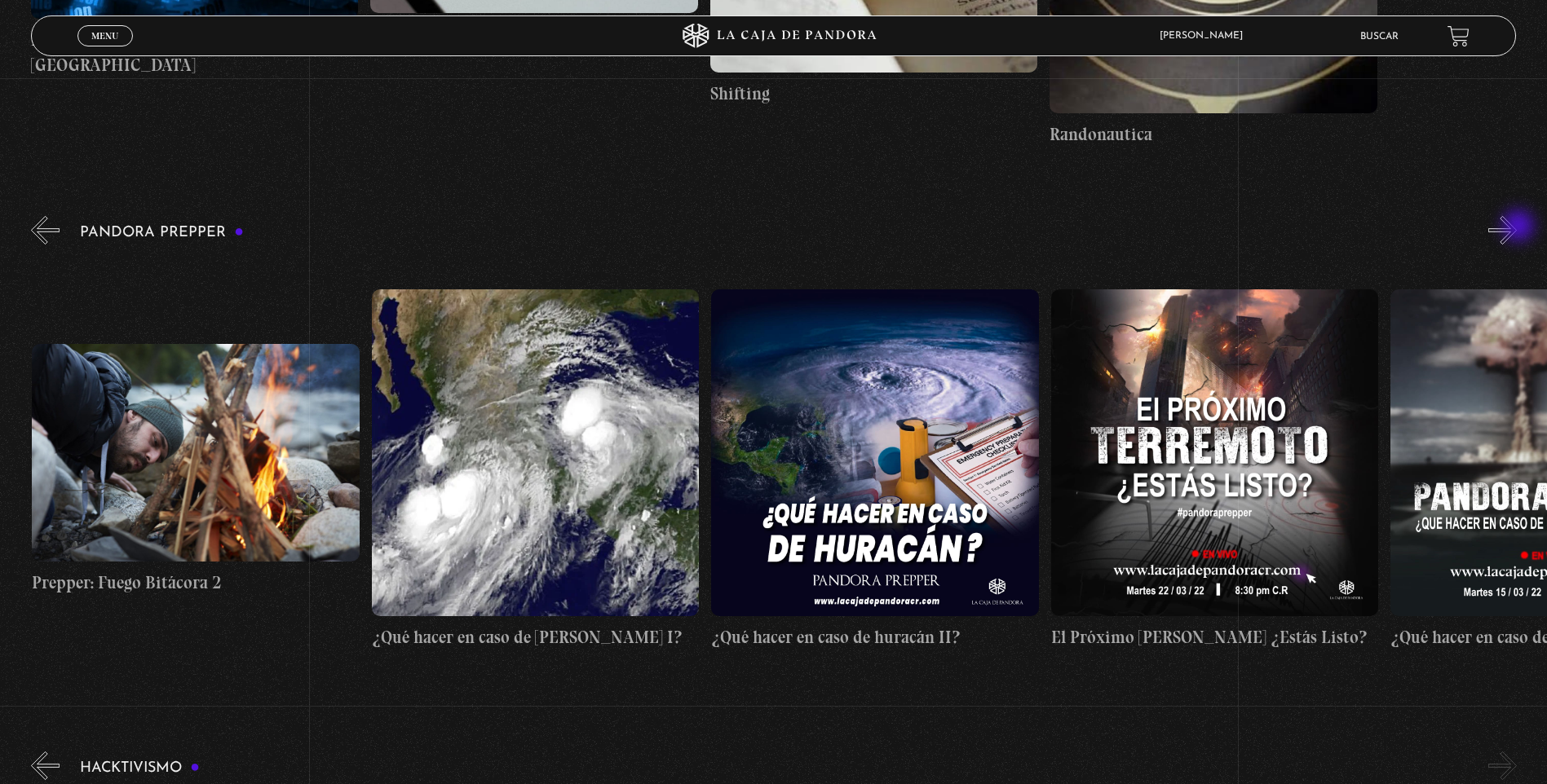
click at [1516, 228] on button "»" at bounding box center [1502, 230] width 29 height 29
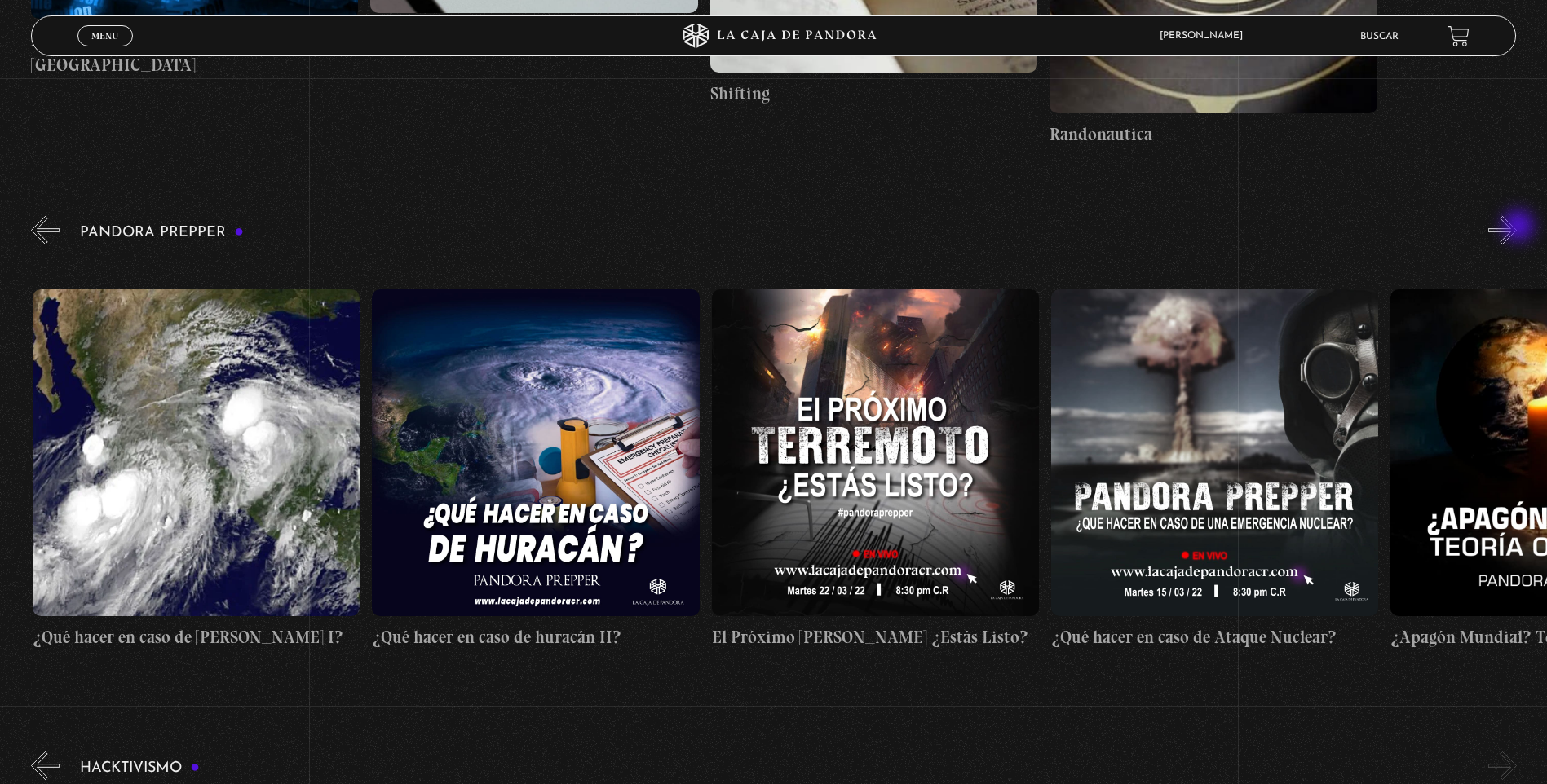
click at [1516, 228] on button "»" at bounding box center [1502, 230] width 29 height 29
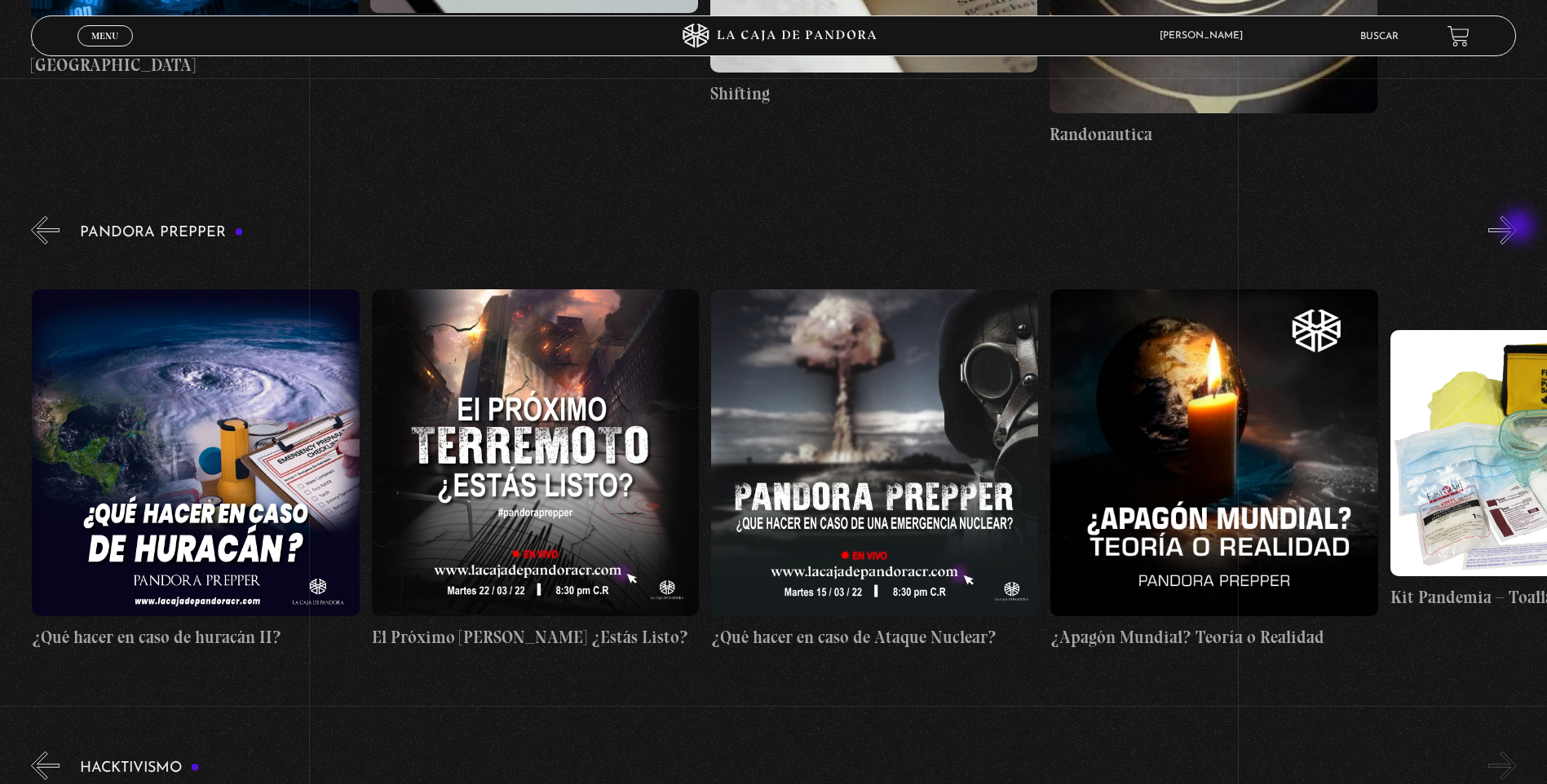
click at [1516, 228] on button "»" at bounding box center [1502, 230] width 29 height 29
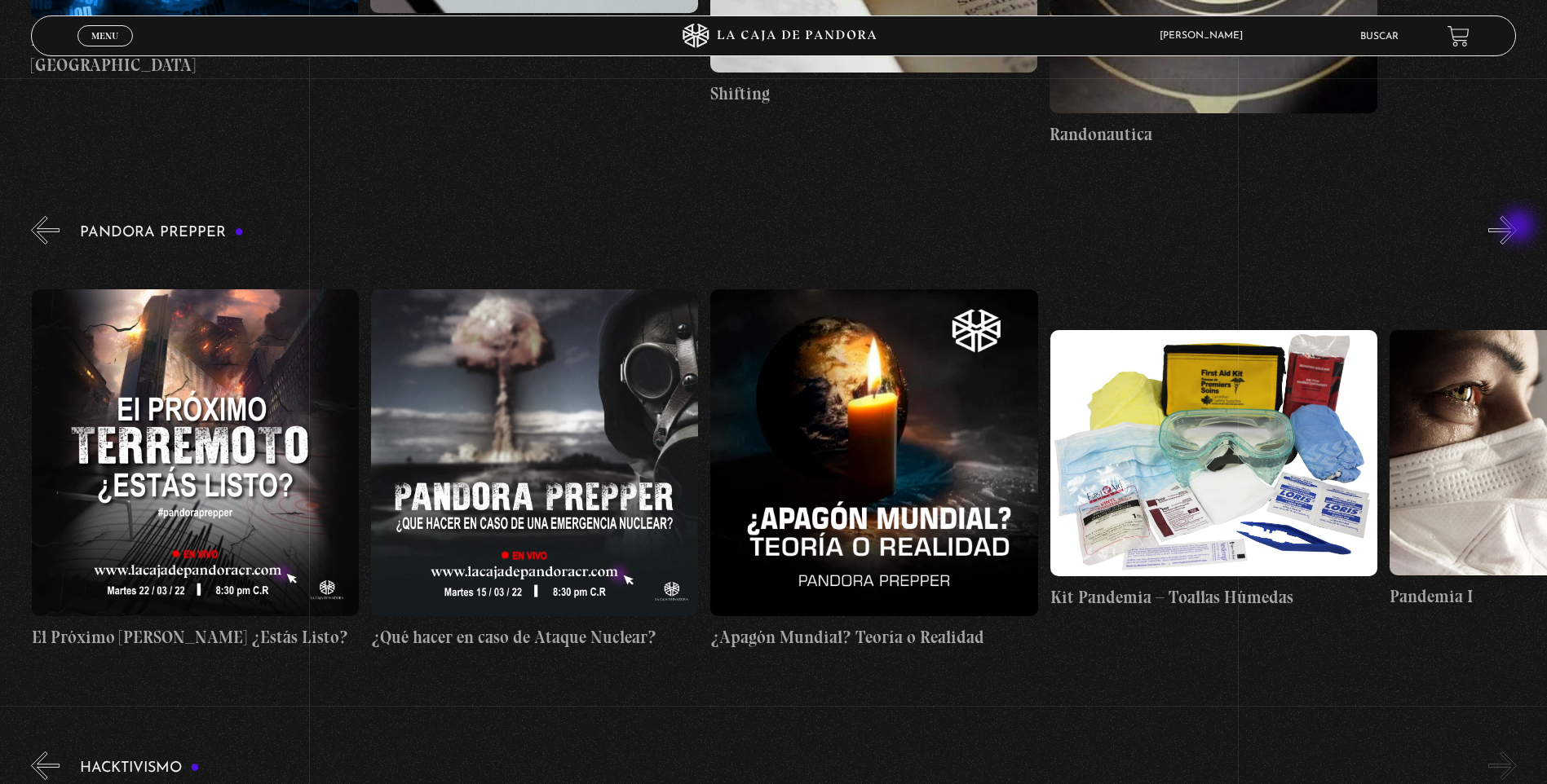
click at [1516, 228] on button "»" at bounding box center [1502, 230] width 29 height 29
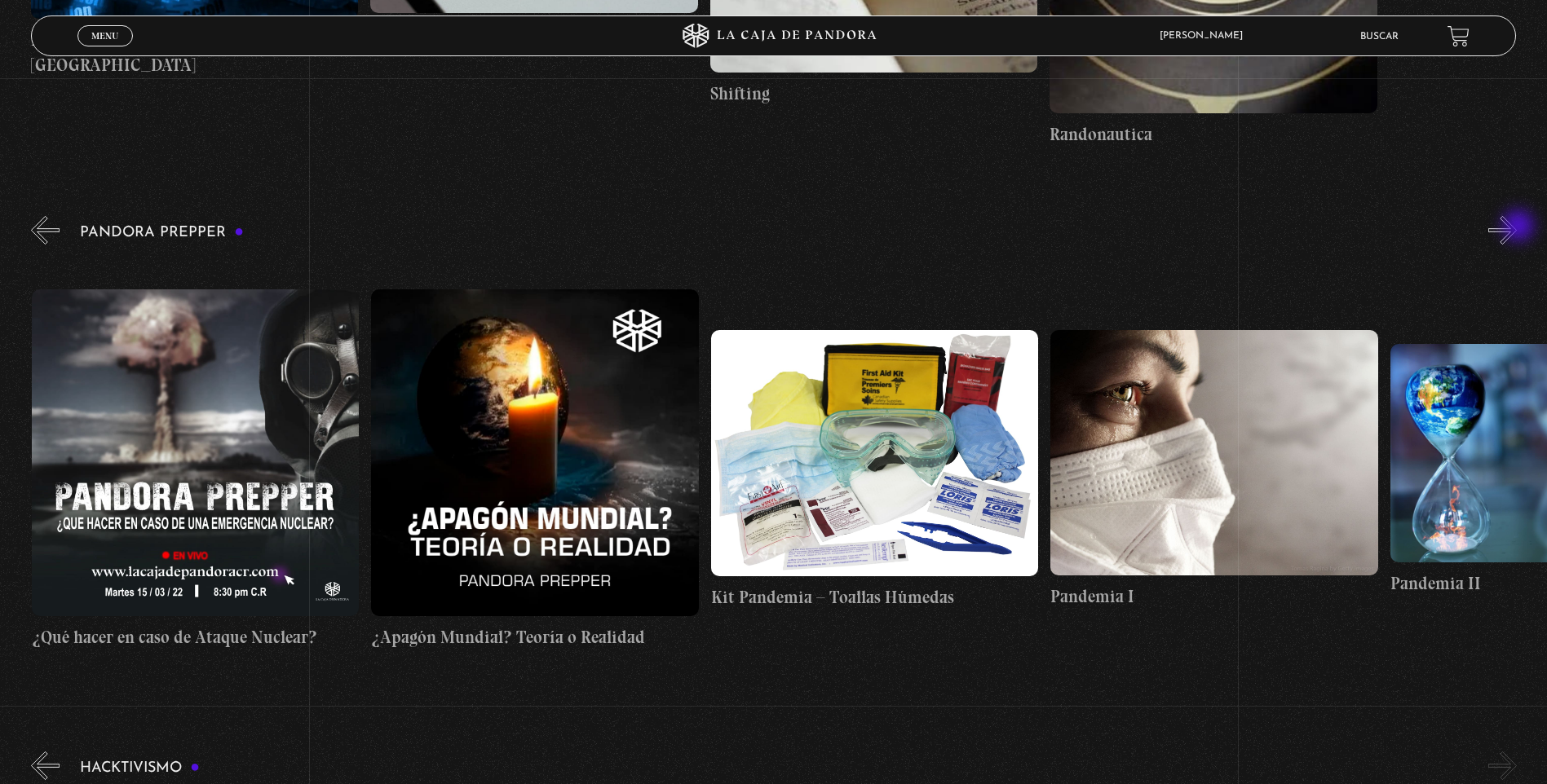
click at [1516, 228] on button "»" at bounding box center [1502, 230] width 29 height 29
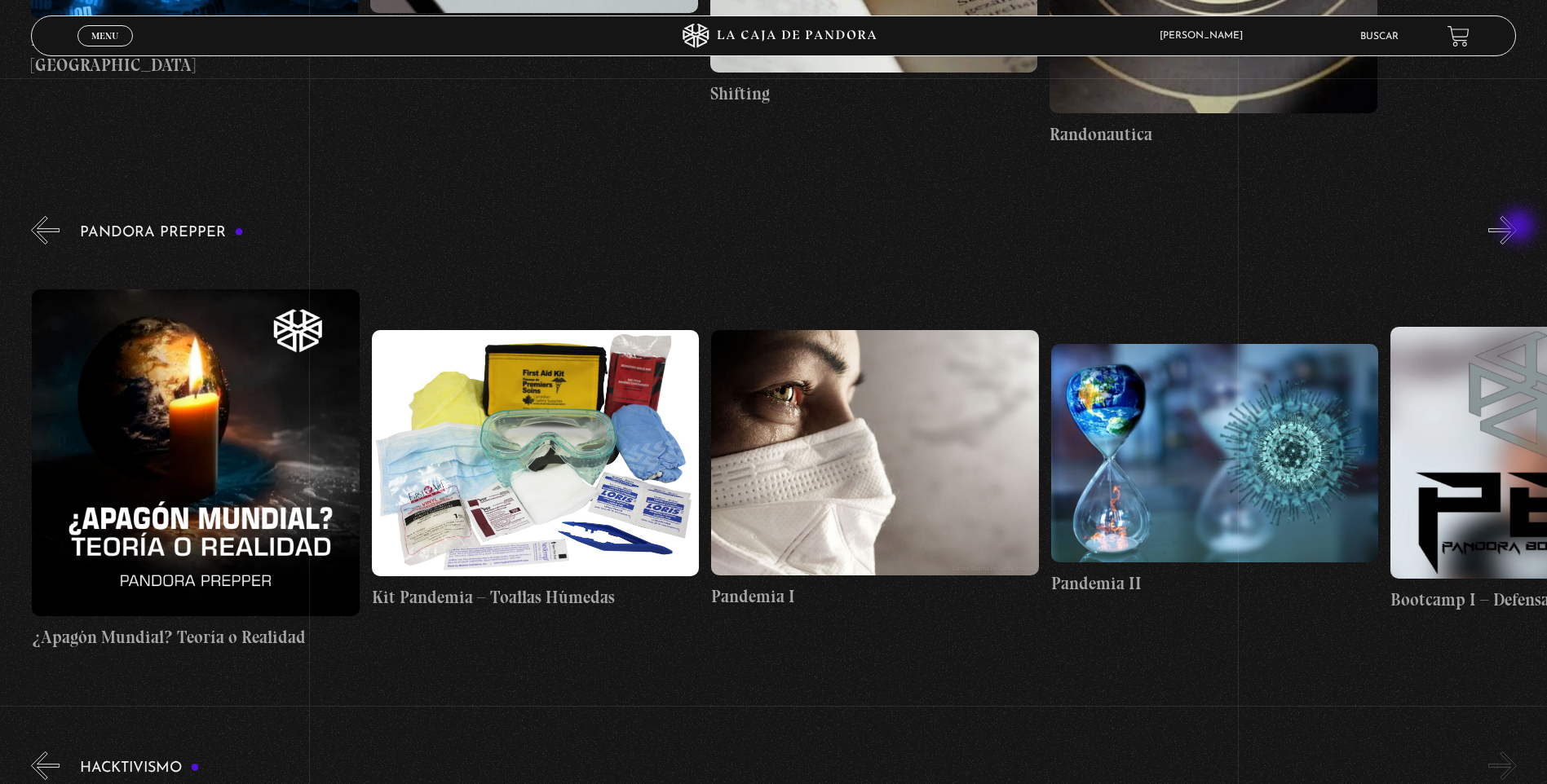
click at [1516, 228] on button "»" at bounding box center [1502, 230] width 29 height 29
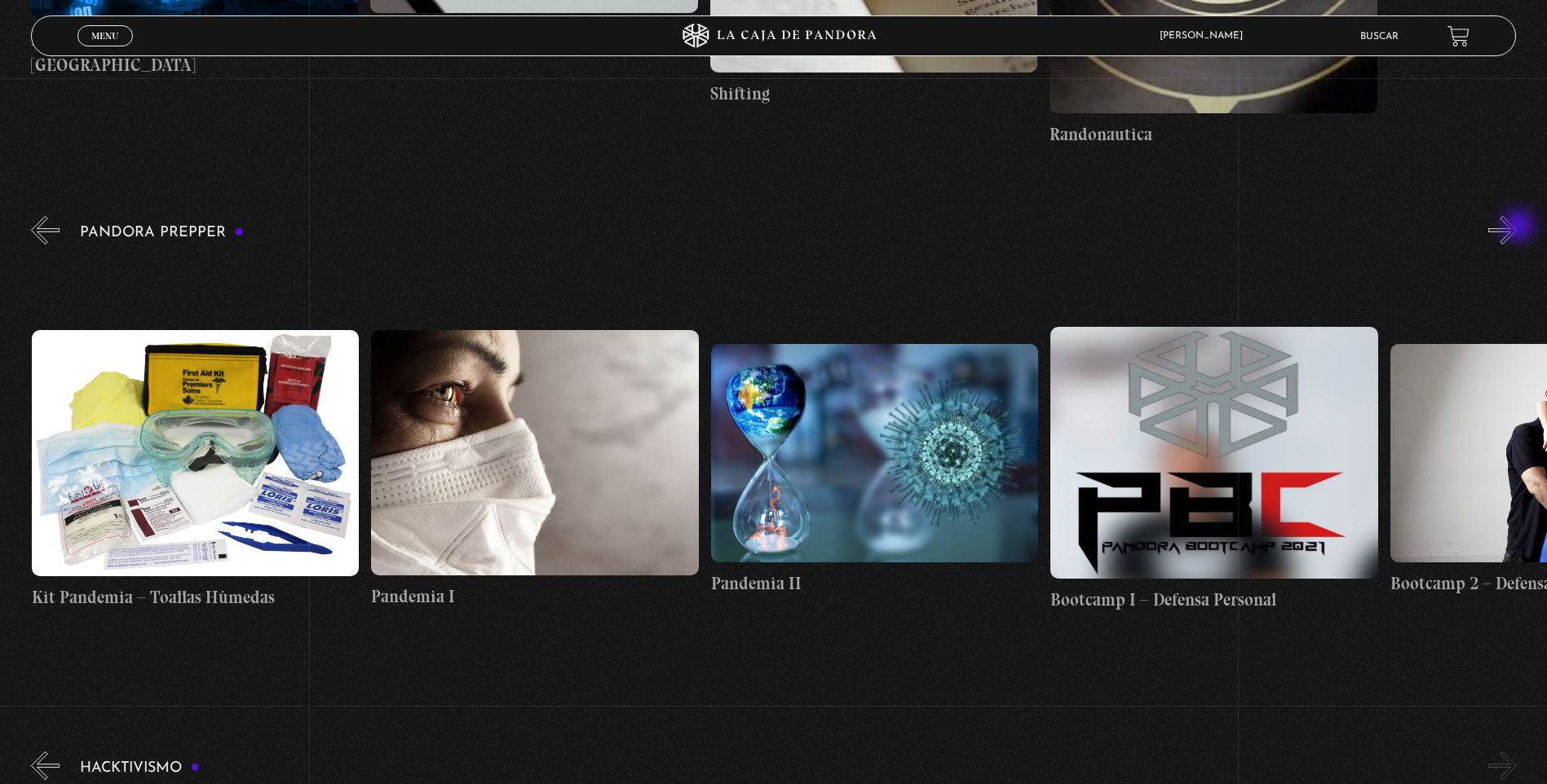
click at [1516, 228] on button "»" at bounding box center [1502, 230] width 29 height 29
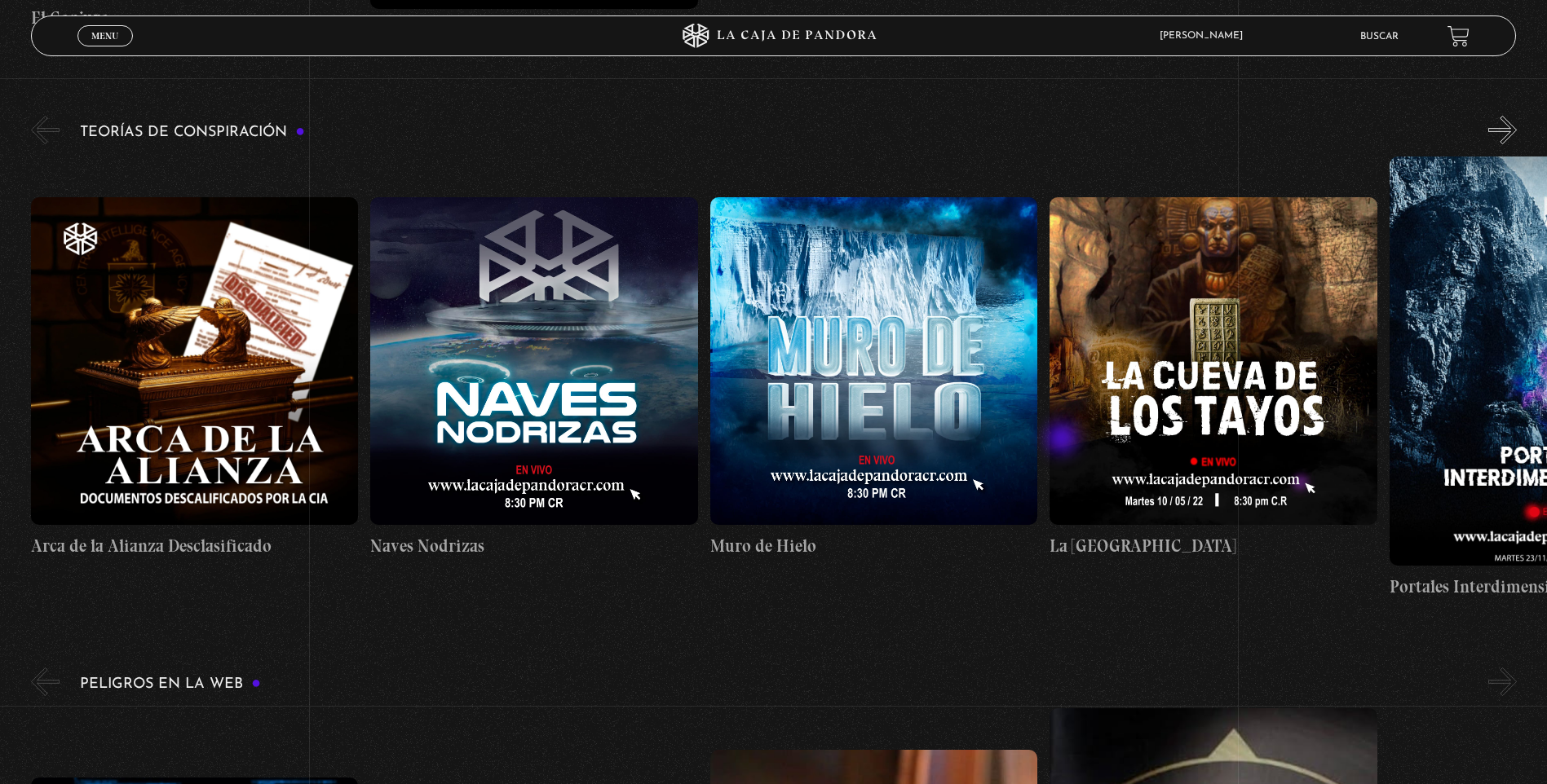
scroll to position [3993, 0]
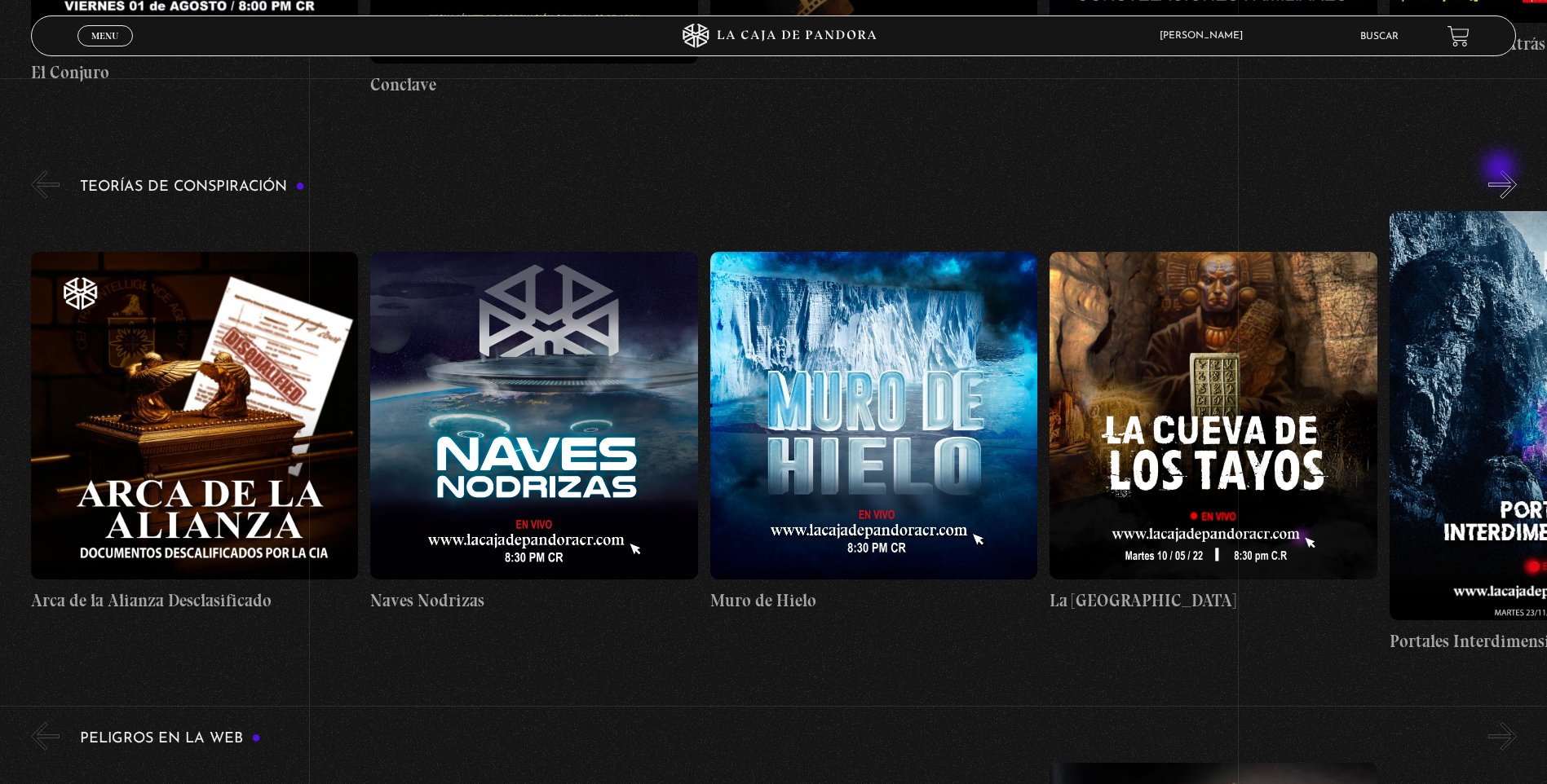
click at [1501, 173] on button "»" at bounding box center [1502, 184] width 29 height 29
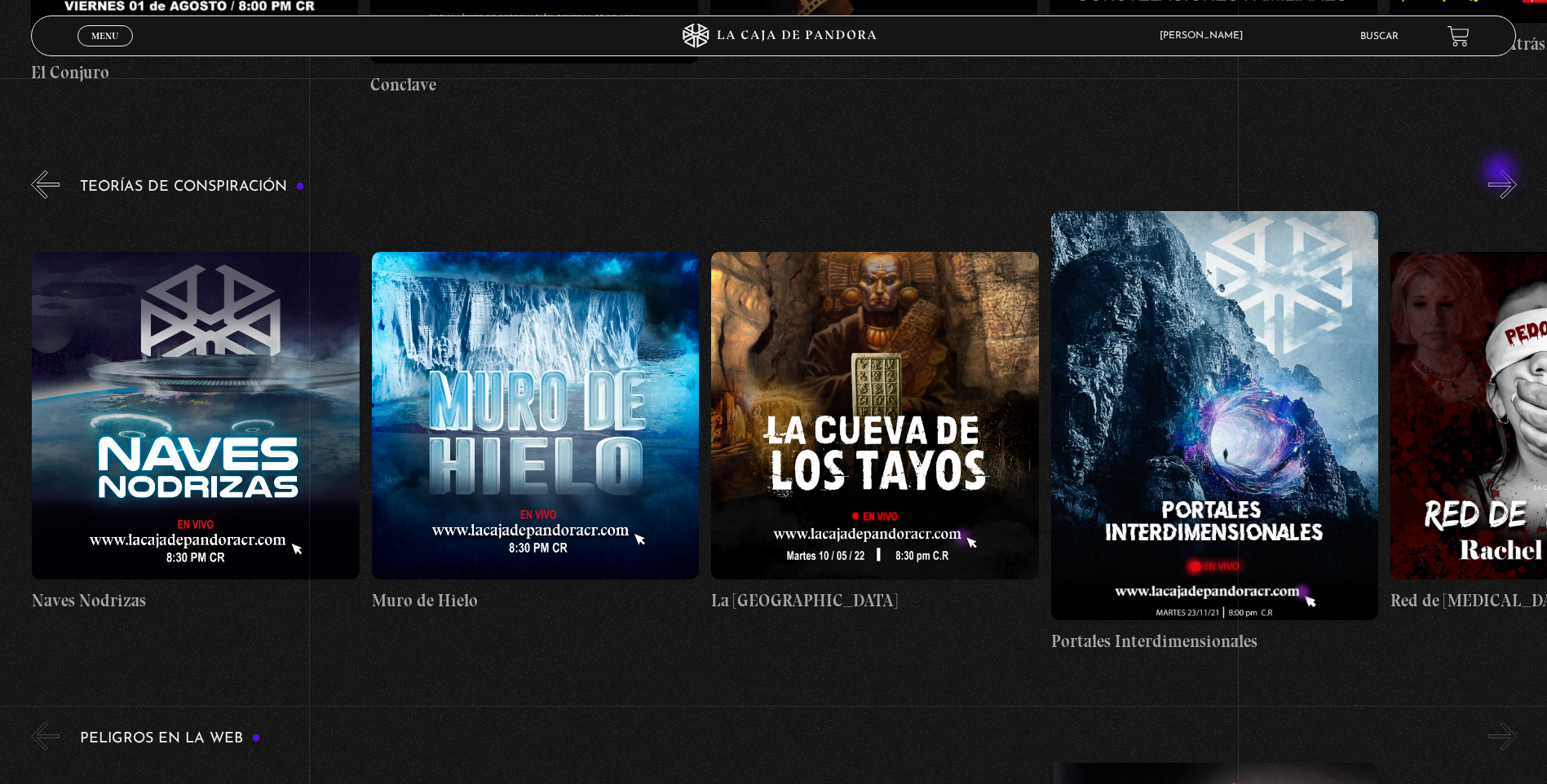
click at [1501, 173] on button "»" at bounding box center [1502, 184] width 29 height 29
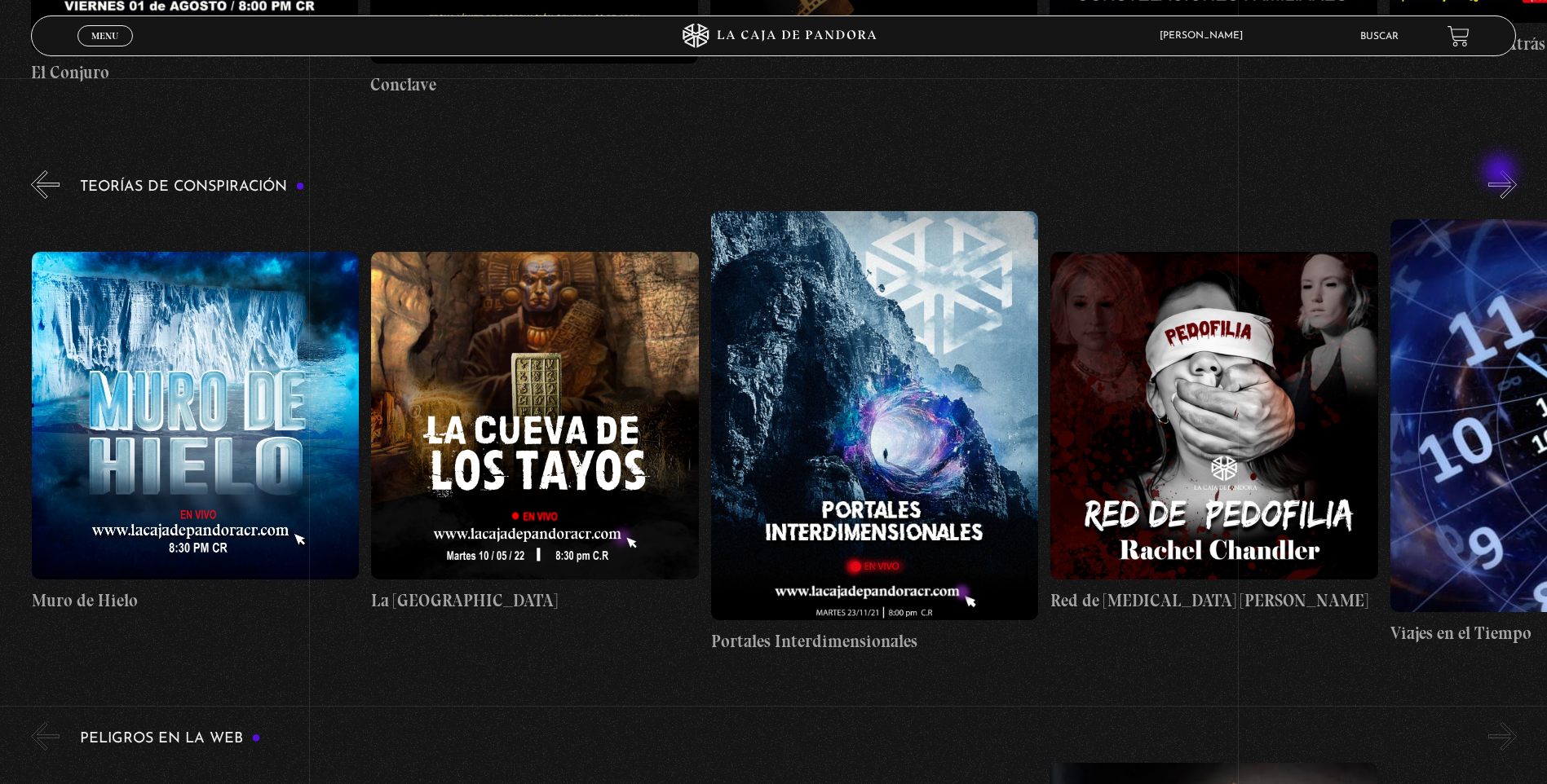
click at [1501, 173] on button "»" at bounding box center [1502, 184] width 29 height 29
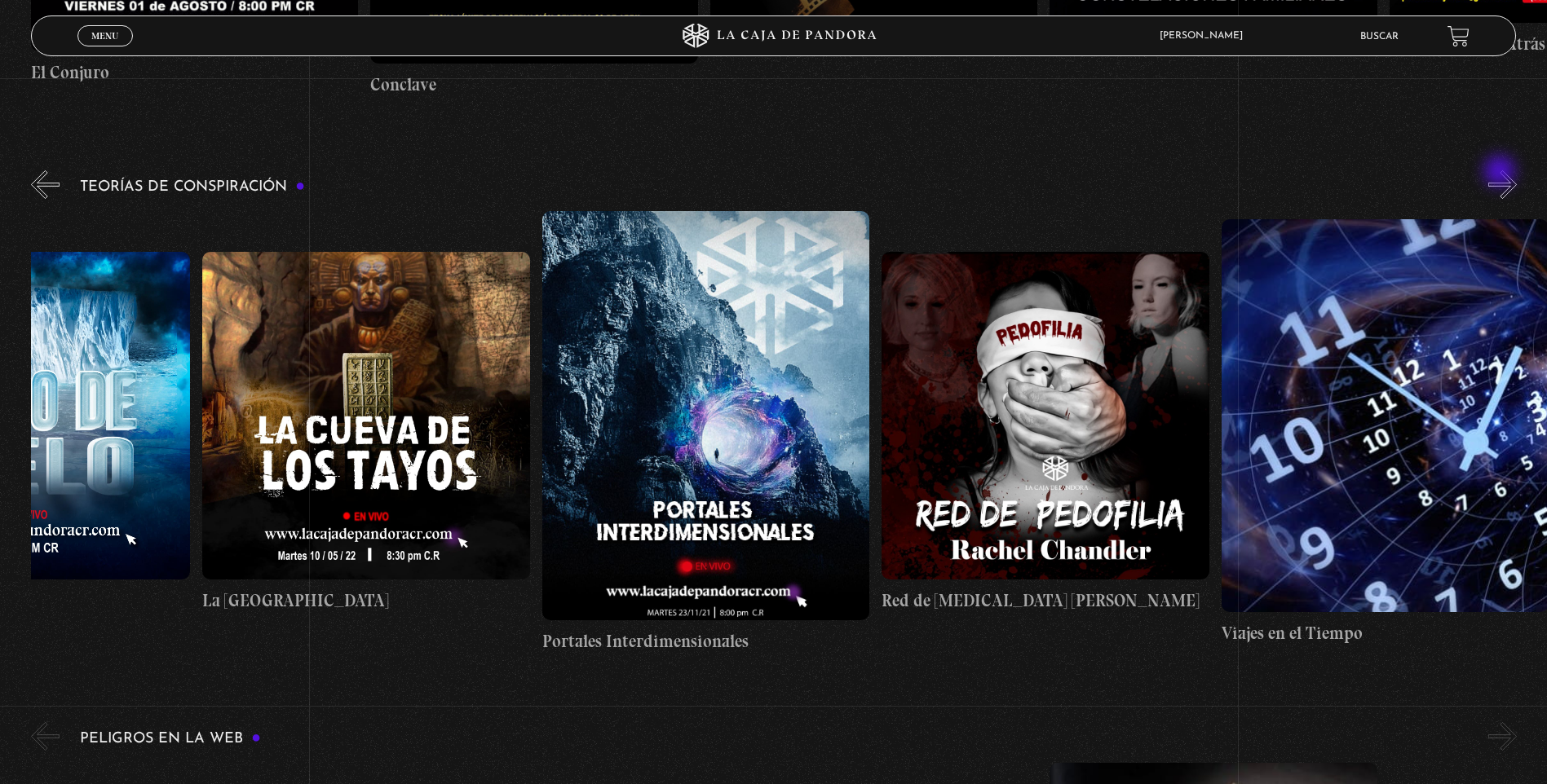
scroll to position [0, 849]
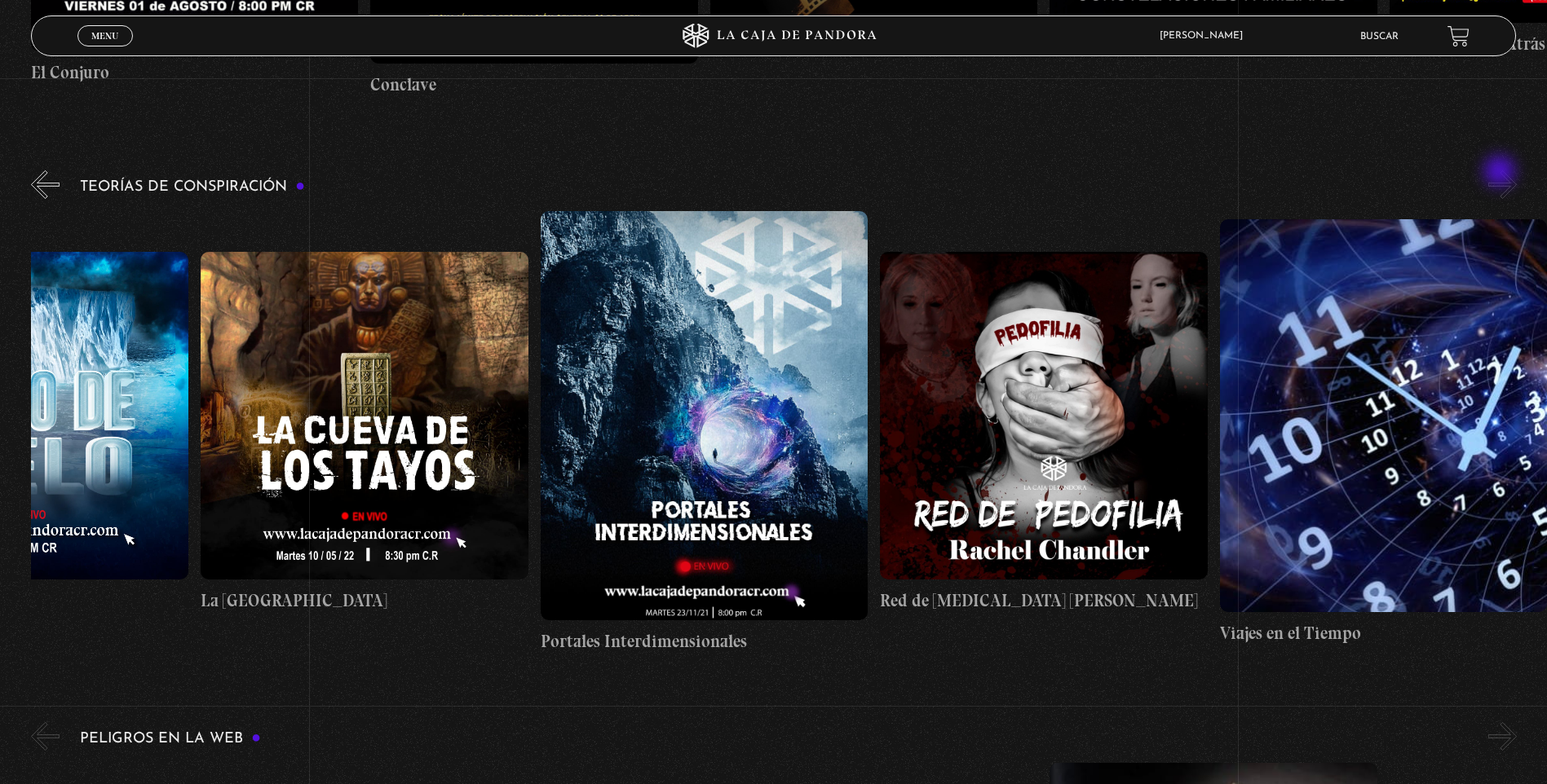
click at [1501, 173] on button "»" at bounding box center [1502, 184] width 29 height 29
click at [1516, 179] on button "»" at bounding box center [1502, 184] width 29 height 29
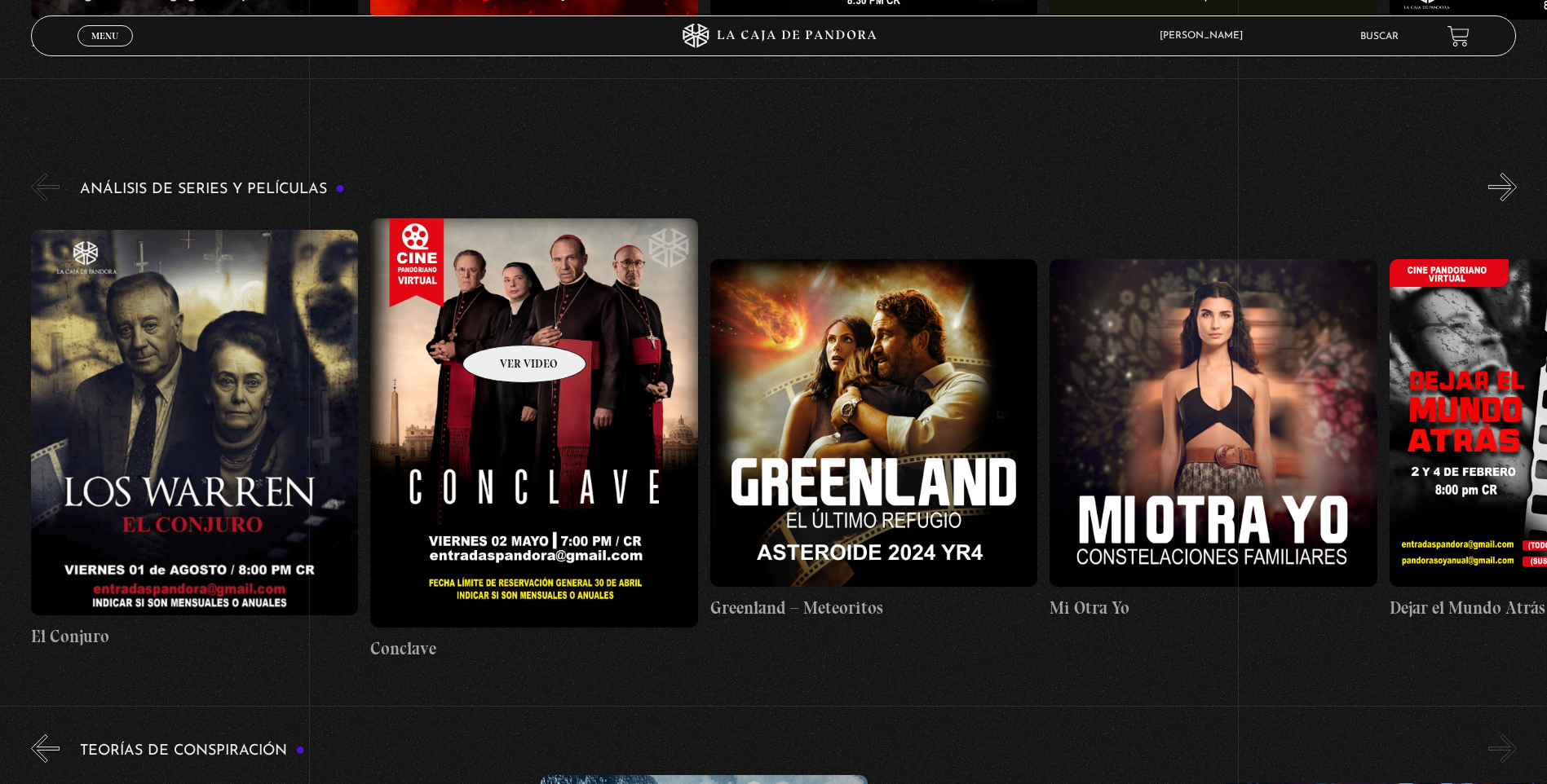
scroll to position [3423, 0]
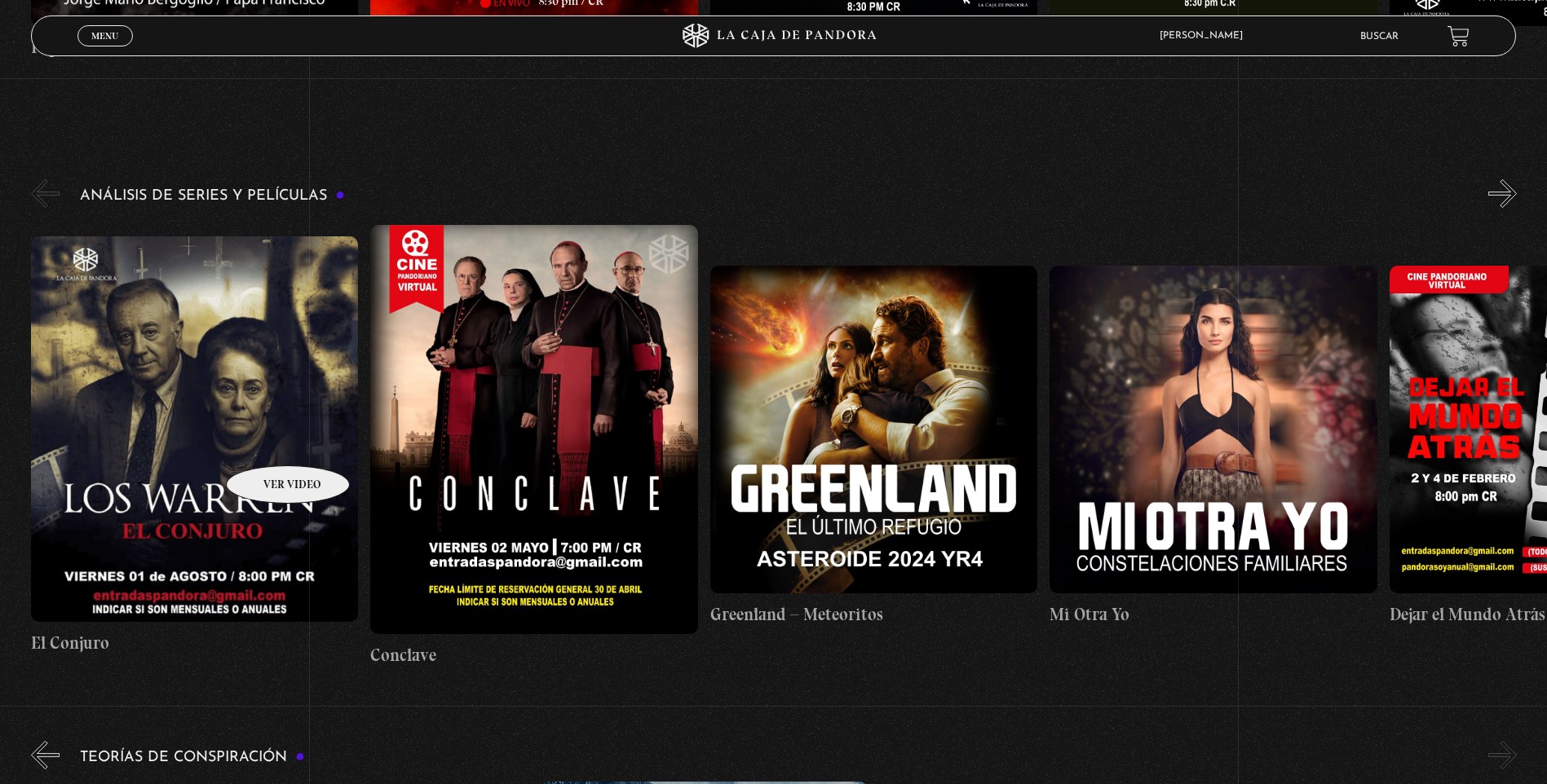
click at [267, 441] on figure at bounding box center [195, 429] width 327 height 385
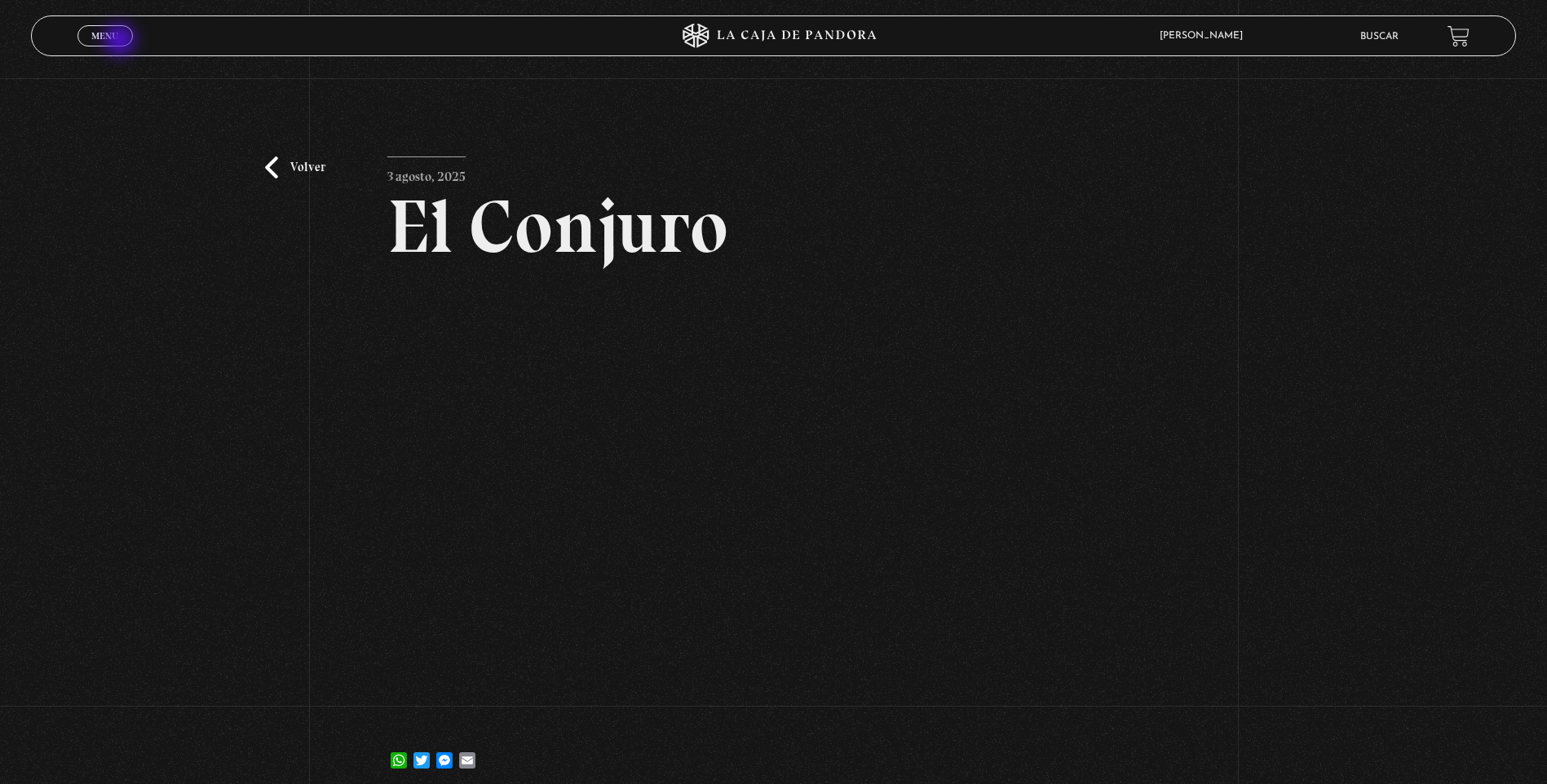
click at [121, 42] on link "Menu Cerrar" at bounding box center [106, 36] width 56 height 21
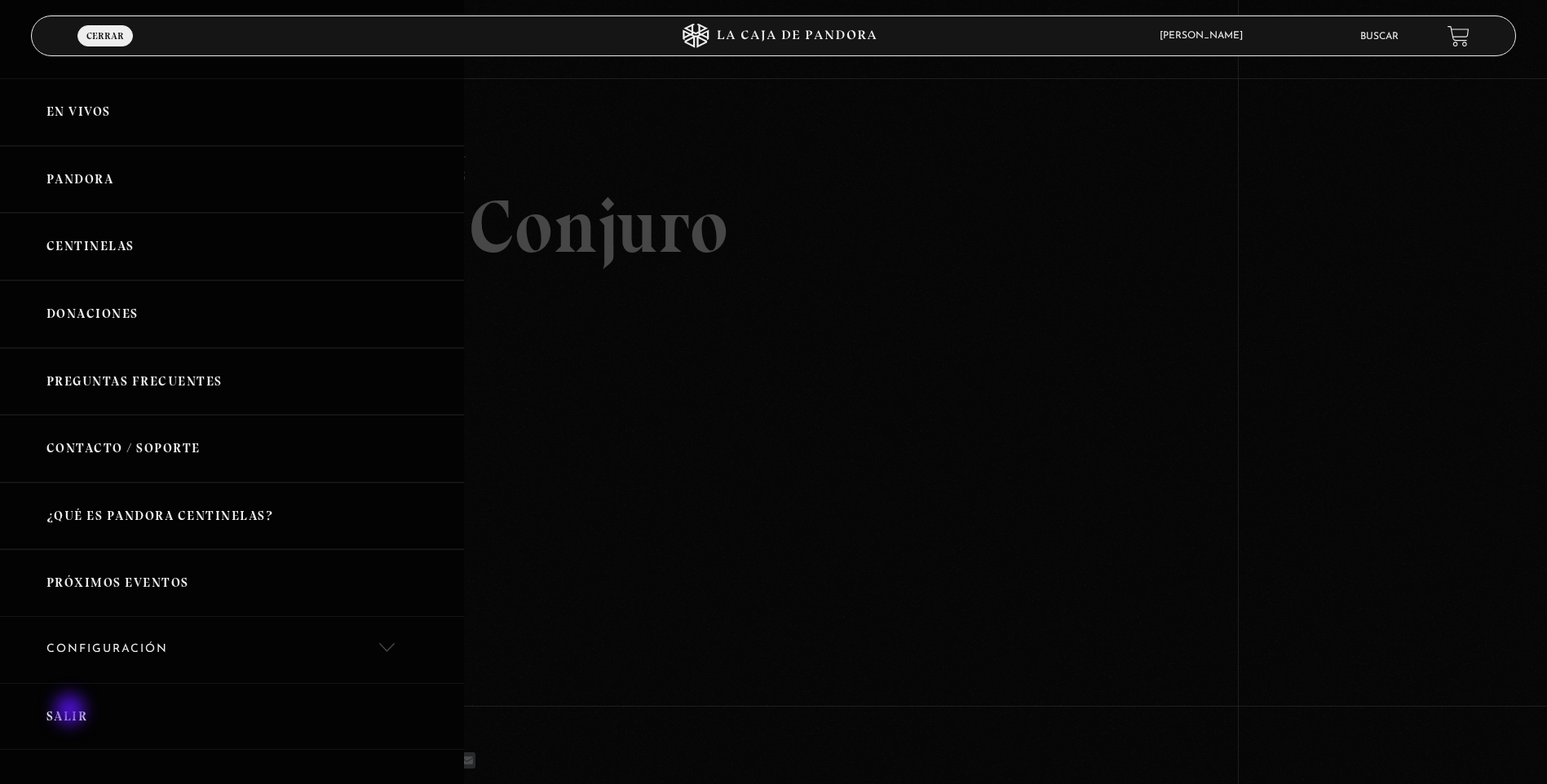
click at [72, 713] on link "Salir" at bounding box center [232, 717] width 464 height 68
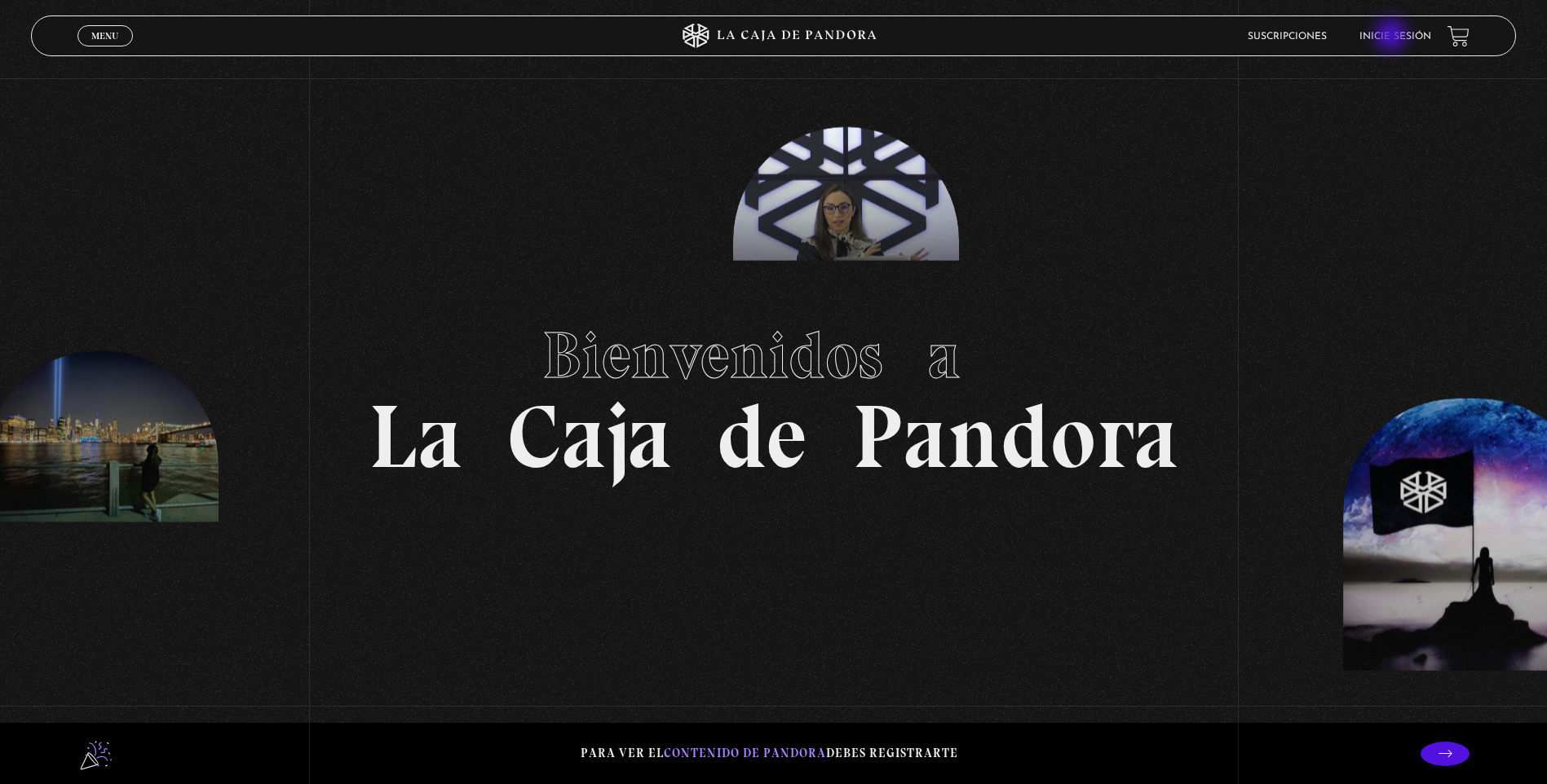
click at [1393, 37] on link "Inicie sesión" at bounding box center [1395, 36] width 72 height 10
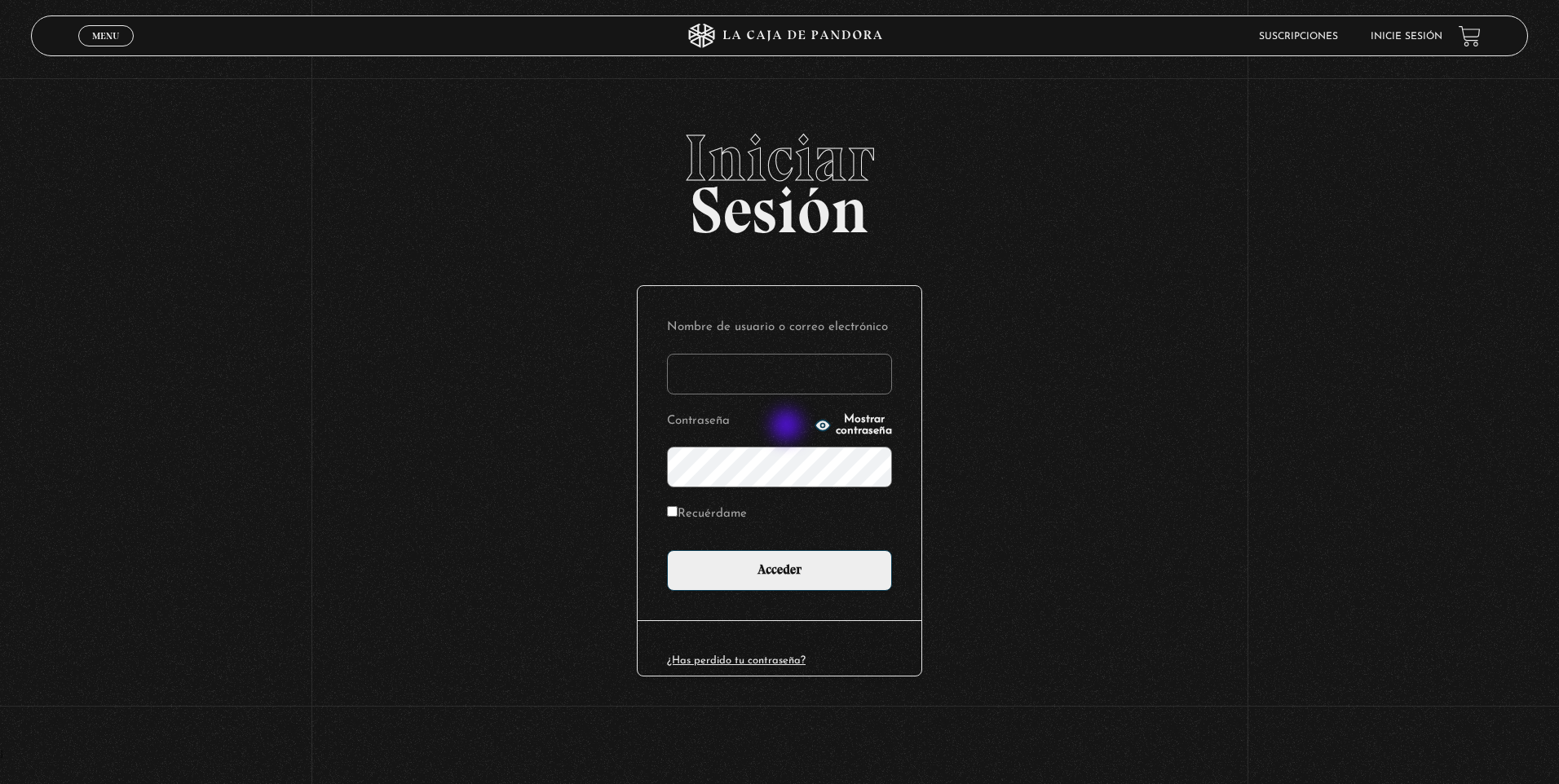
type input "nataliaj"
click at [815, 427] on button "Mostrar contraseña" at bounding box center [853, 426] width 78 height 23
